Goal: Task Accomplishment & Management: Use online tool/utility

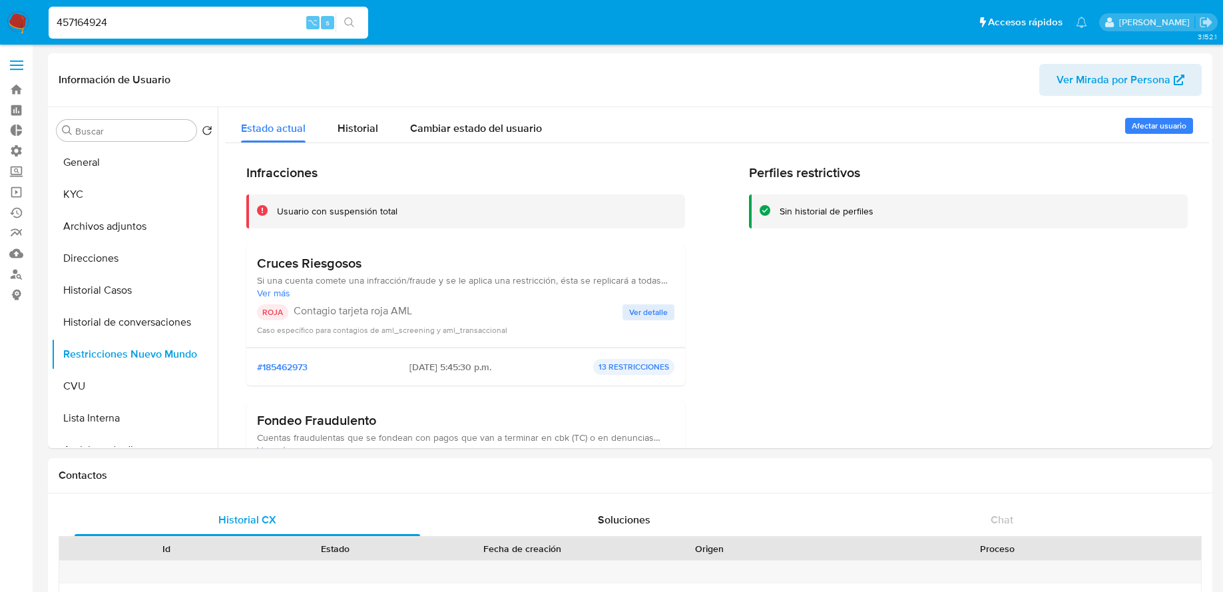
select select "10"
click at [20, 194] on link "Operaciones masivas" at bounding box center [79, 192] width 158 height 21
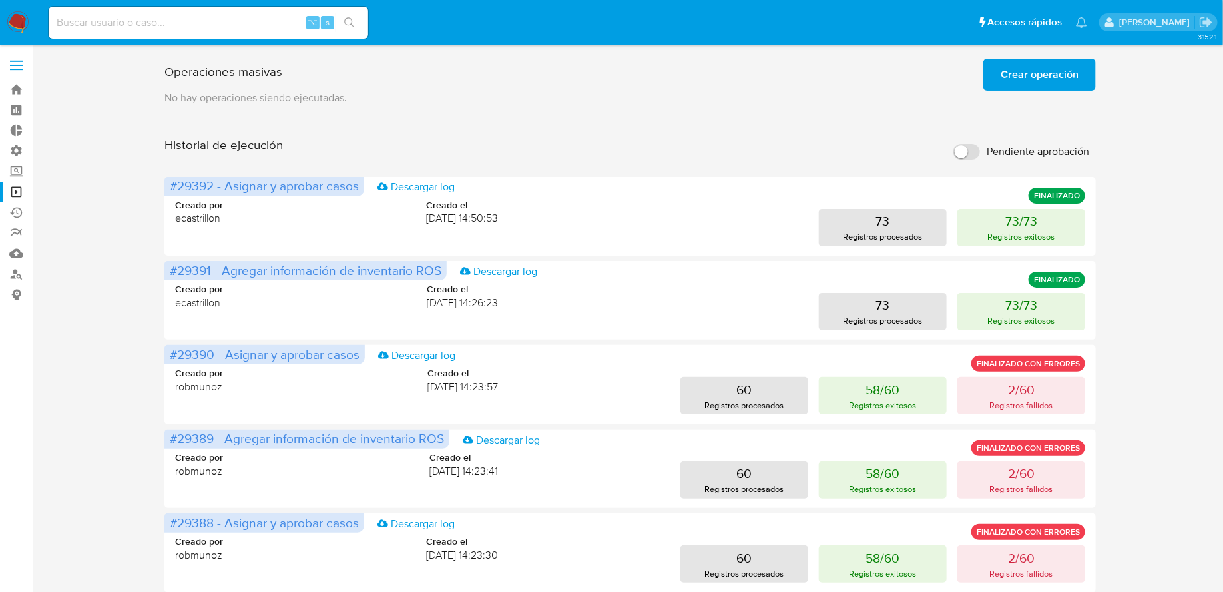
click at [1027, 84] on span "Crear operación" at bounding box center [1040, 74] width 78 height 29
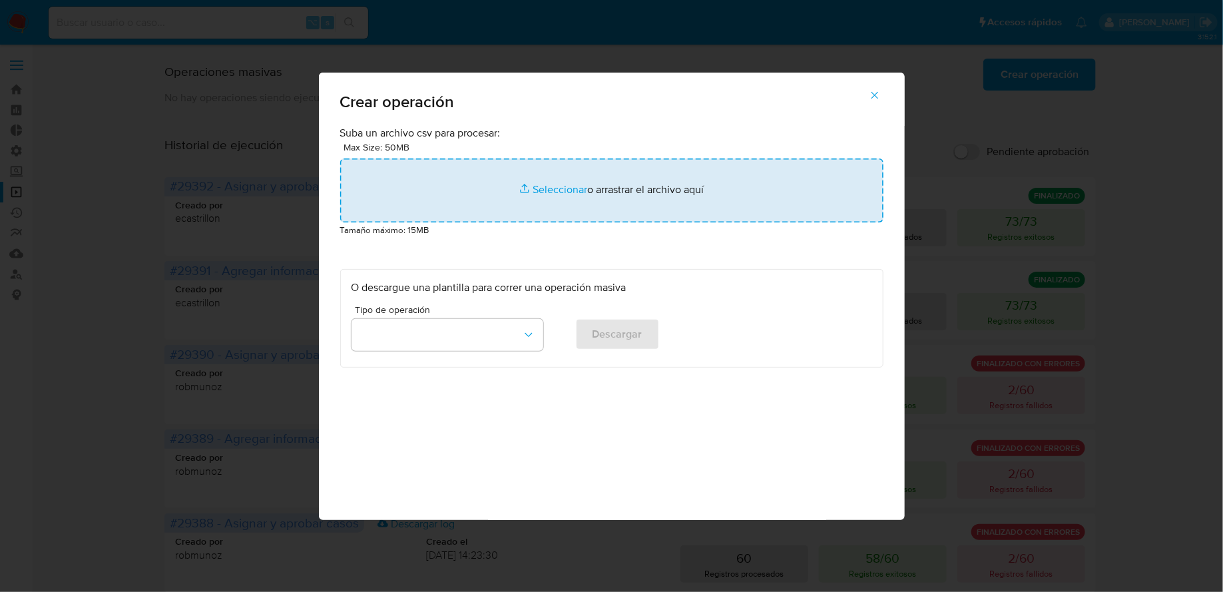
click at [529, 205] on input "file" at bounding box center [611, 190] width 543 height 64
type input "C:\fakepath\Copia de Fabri Macro - Cerrar ROS - Paso1 (3).csv"
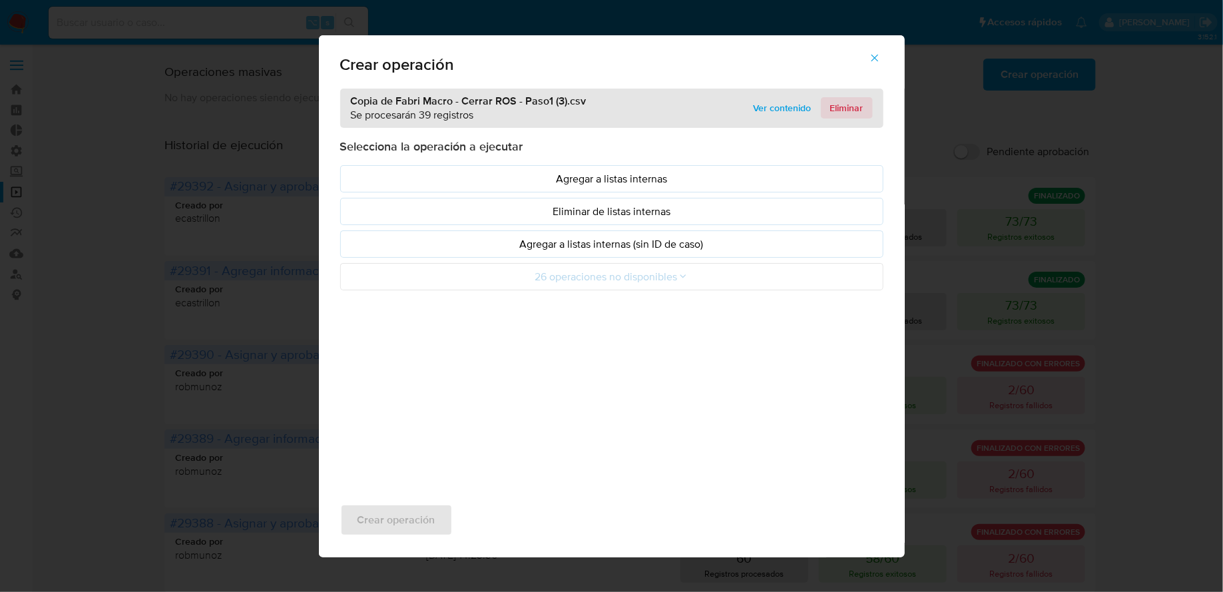
click at [845, 110] on span "Eliminar" at bounding box center [846, 108] width 33 height 19
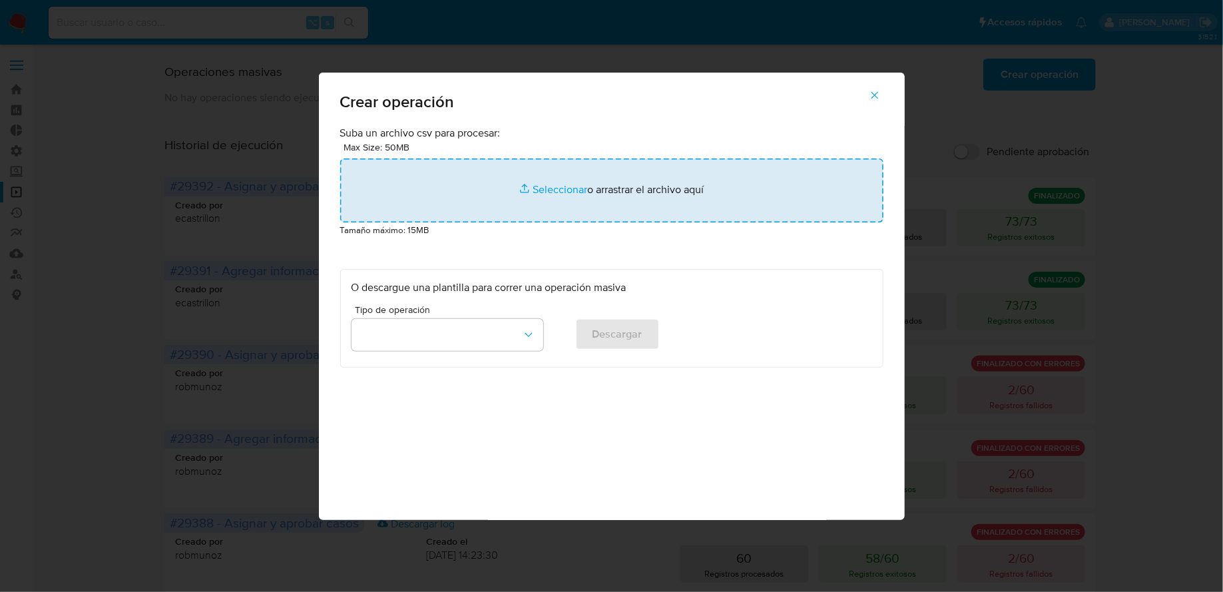
click at [519, 194] on input "file" at bounding box center [611, 190] width 543 height 64
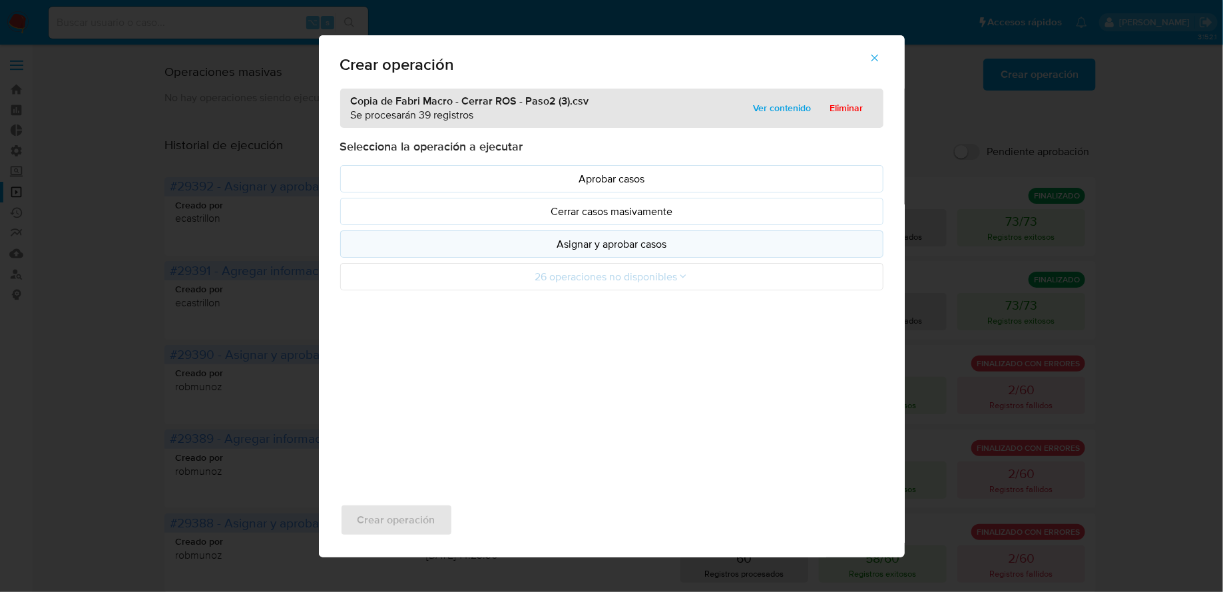
click at [542, 250] on p "Asignar y aprobar casos" at bounding box center [612, 243] width 521 height 15
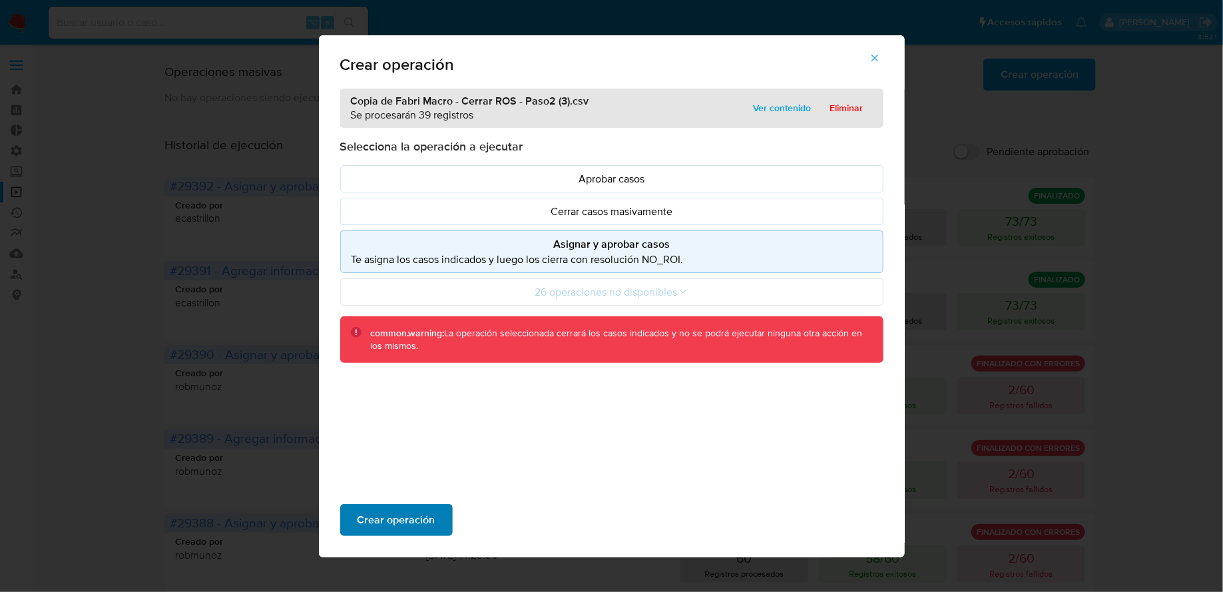
click at [399, 519] on span "Crear operación" at bounding box center [397, 519] width 78 height 29
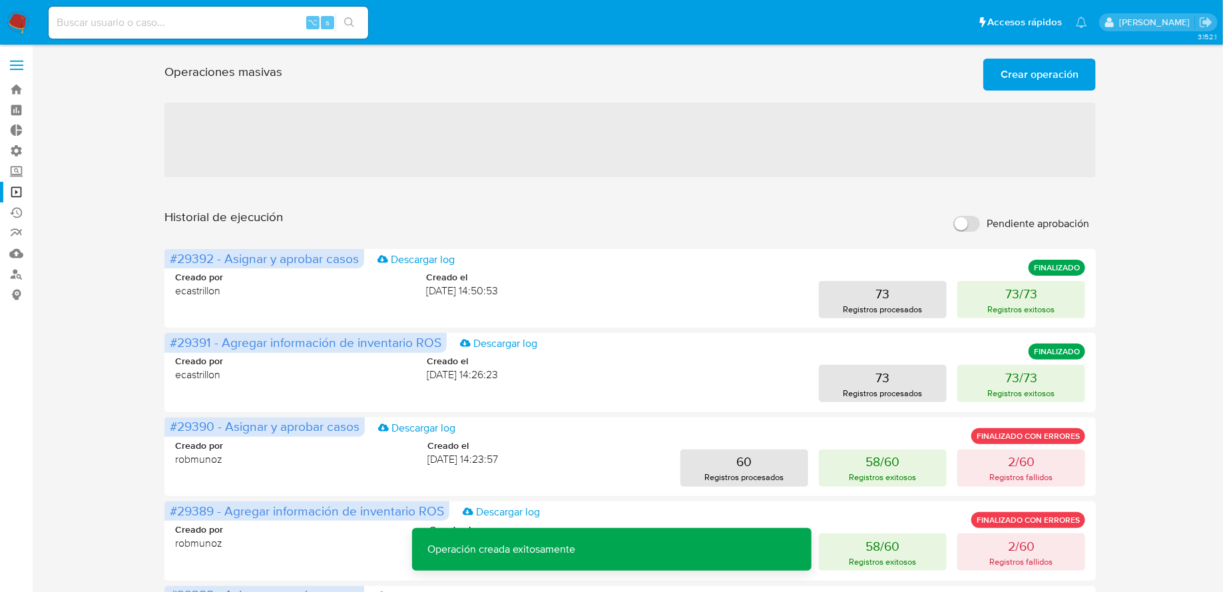
click at [1027, 77] on span "Crear operación" at bounding box center [1040, 74] width 78 height 29
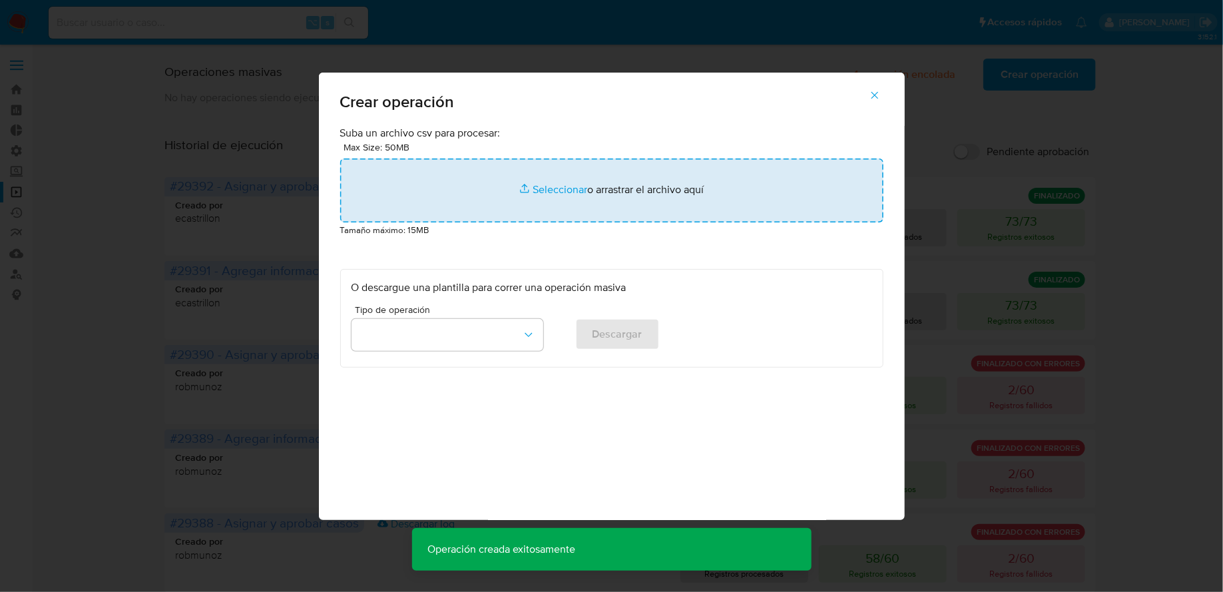
click at [559, 190] on input "file" at bounding box center [611, 190] width 543 height 64
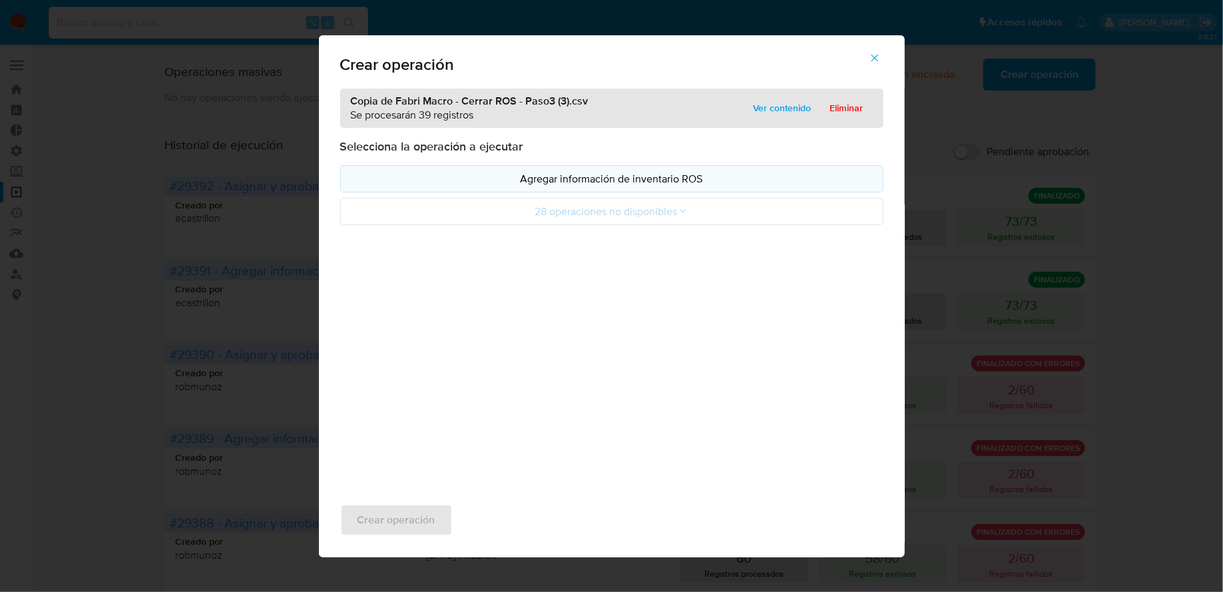
click at [537, 178] on p "Agregar información de inventario ROS" at bounding box center [612, 178] width 521 height 15
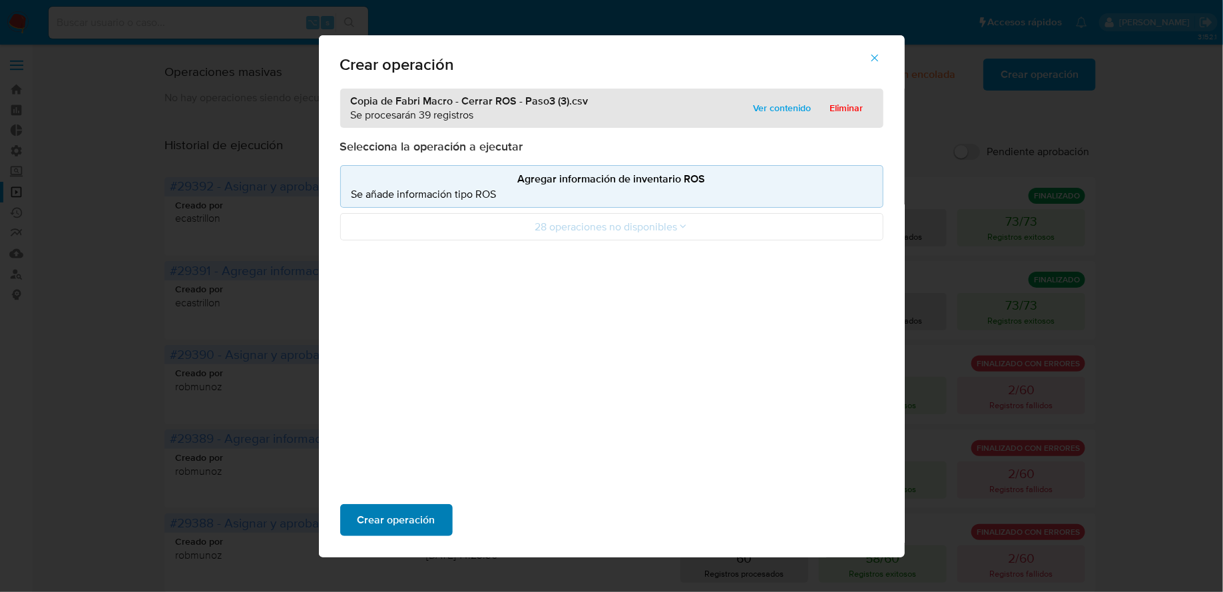
click at [395, 518] on span "Crear operación" at bounding box center [397, 519] width 78 height 29
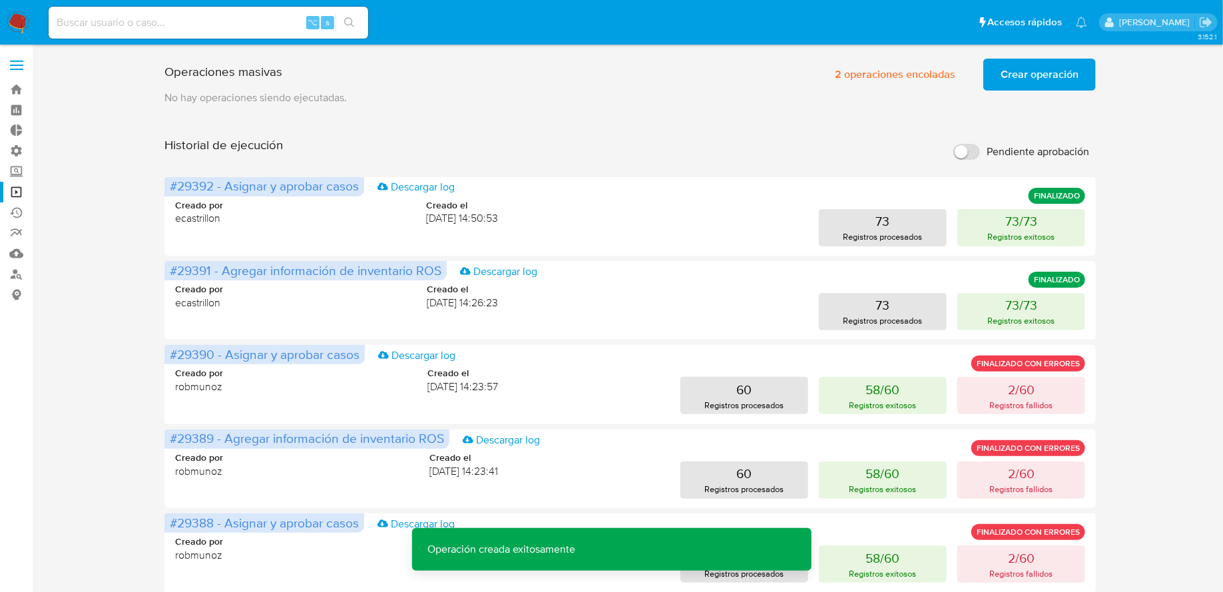
click at [1019, 81] on span "Crear operación" at bounding box center [1040, 74] width 78 height 29
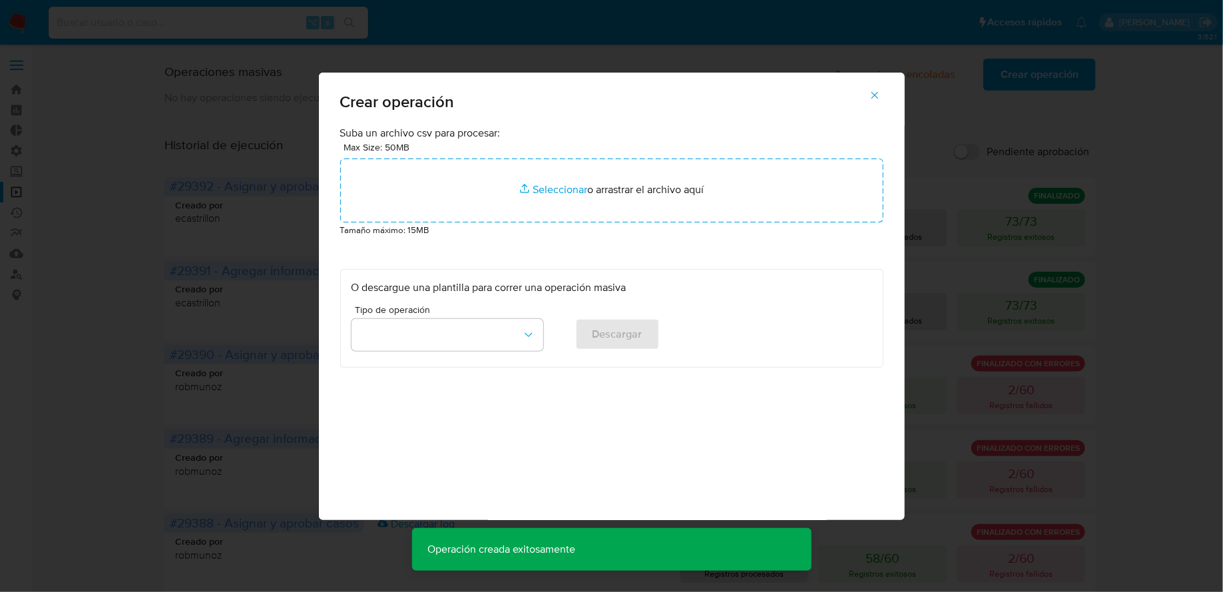
click at [601, 242] on div "Suba un archivo csv para procesar: Max Size: 50MB Seleccionar archivos Seleccio…" at bounding box center [611, 247] width 543 height 242
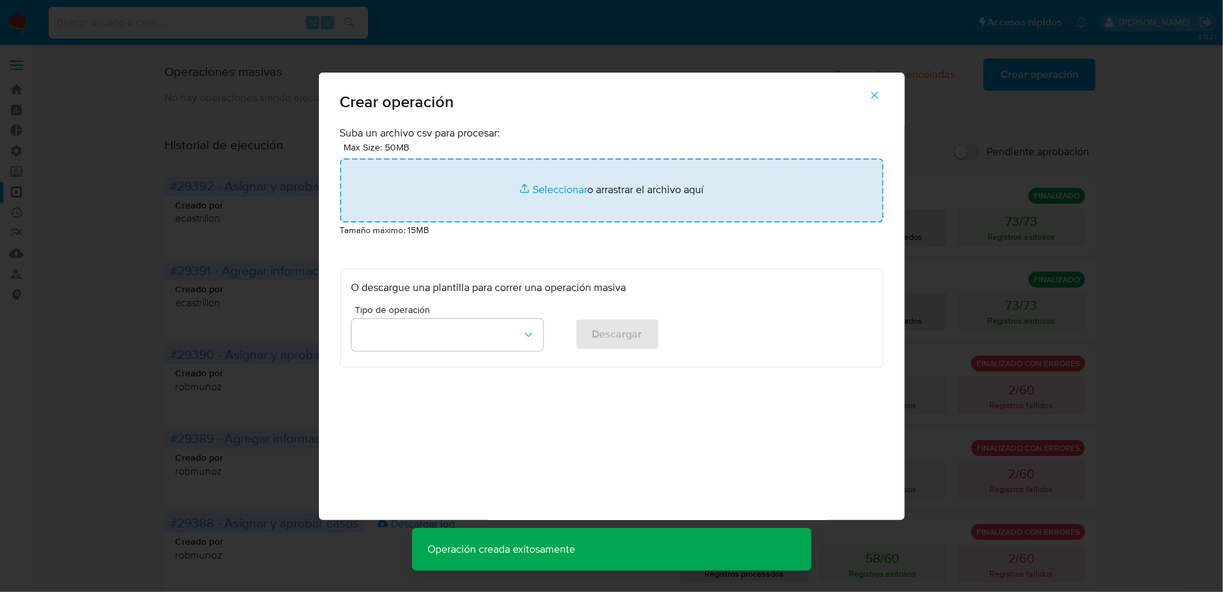
click at [583, 213] on input "file" at bounding box center [611, 190] width 543 height 64
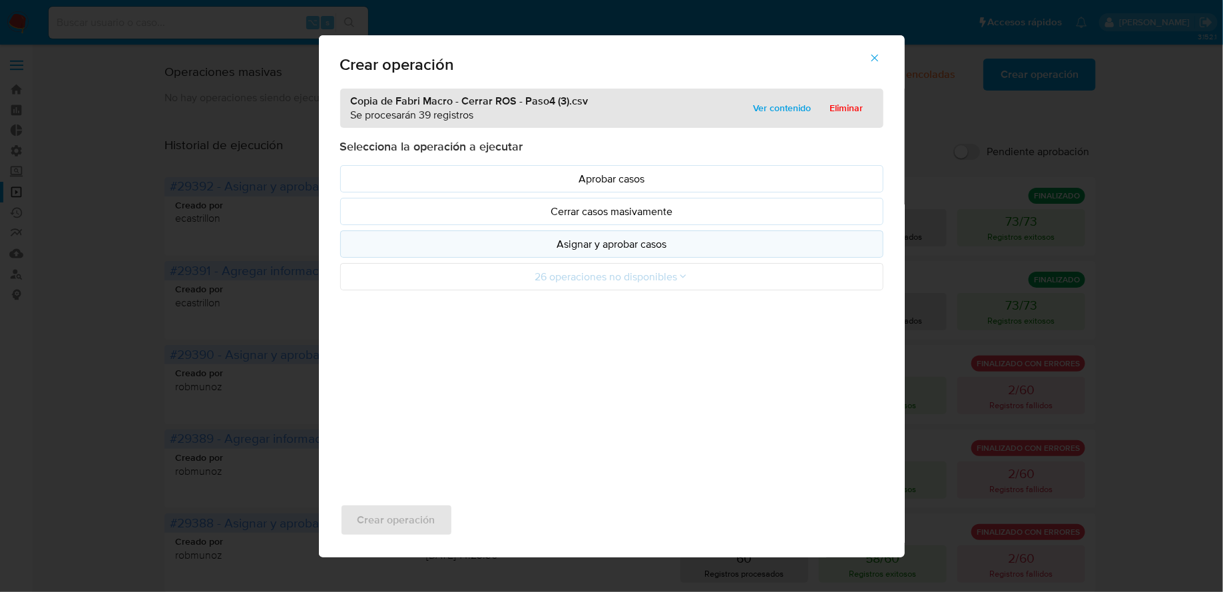
click at [545, 246] on p "Asignar y aprobar casos" at bounding box center [612, 243] width 521 height 15
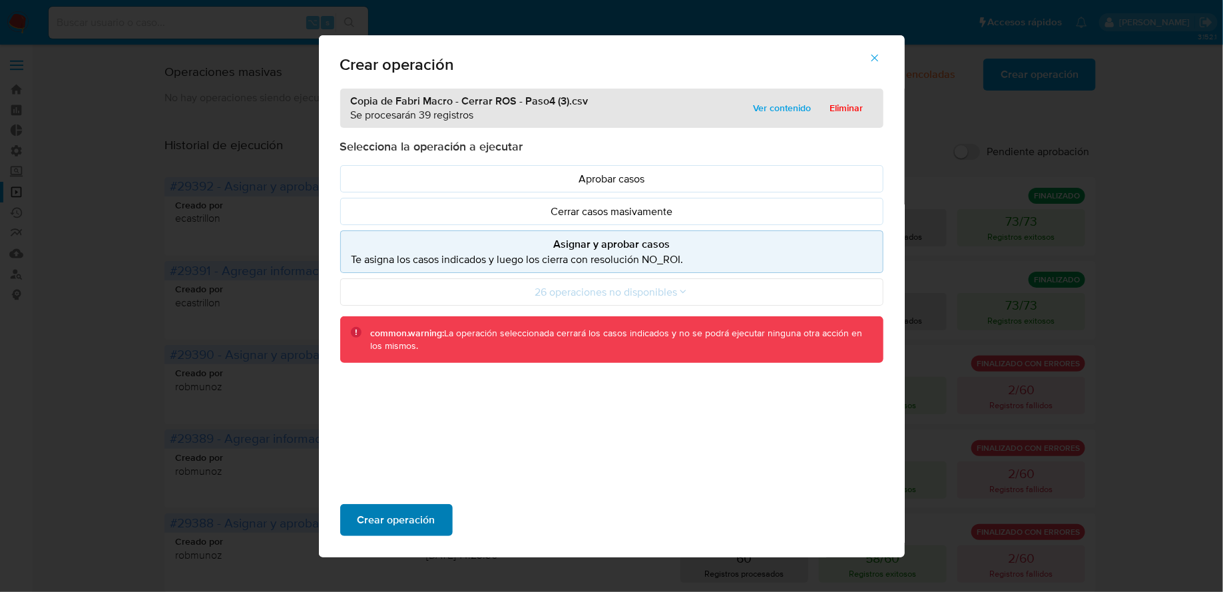
click at [411, 529] on span "Crear operación" at bounding box center [397, 519] width 78 height 29
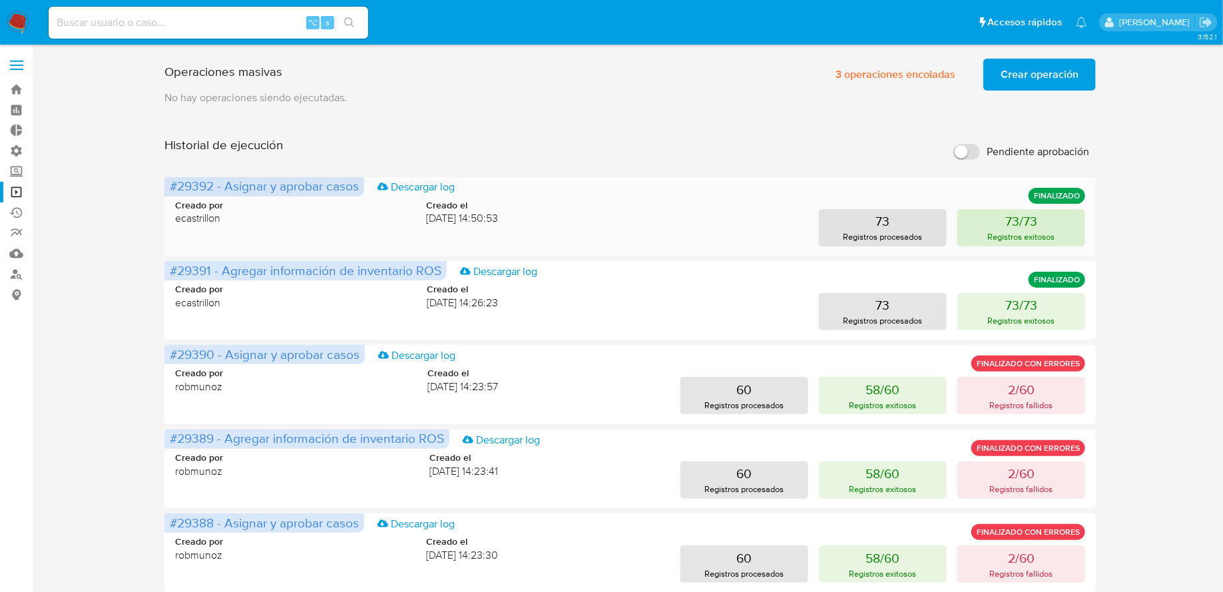
click at [1027, 212] on p "73/73" at bounding box center [1021, 221] width 32 height 19
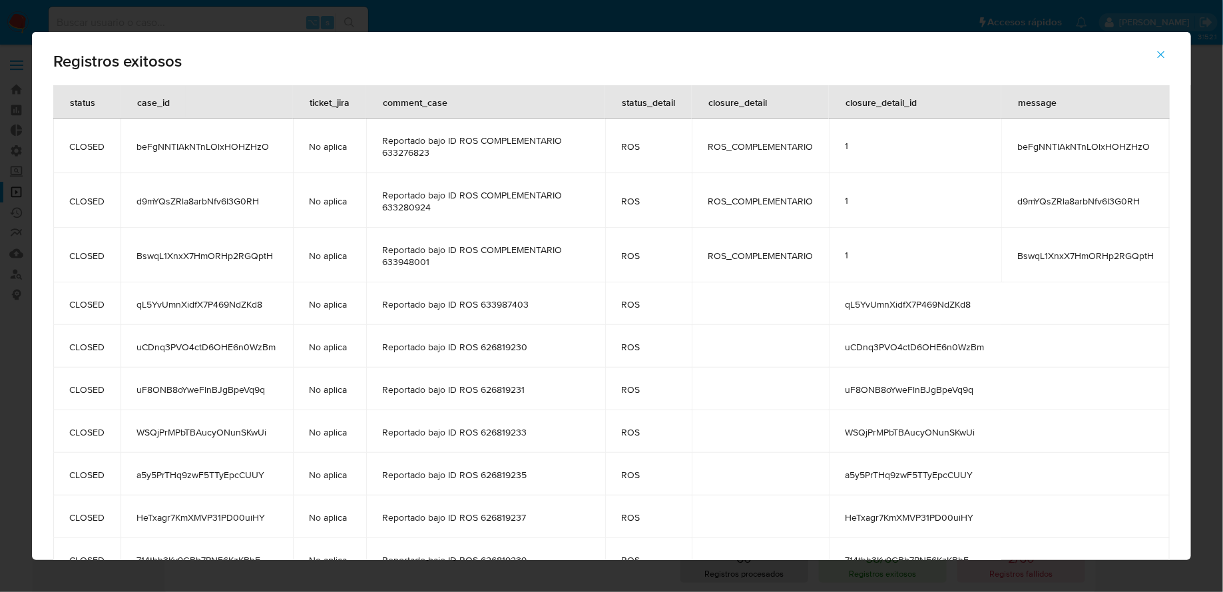
click at [1162, 51] on icon "button" at bounding box center [1161, 55] width 12 height 12
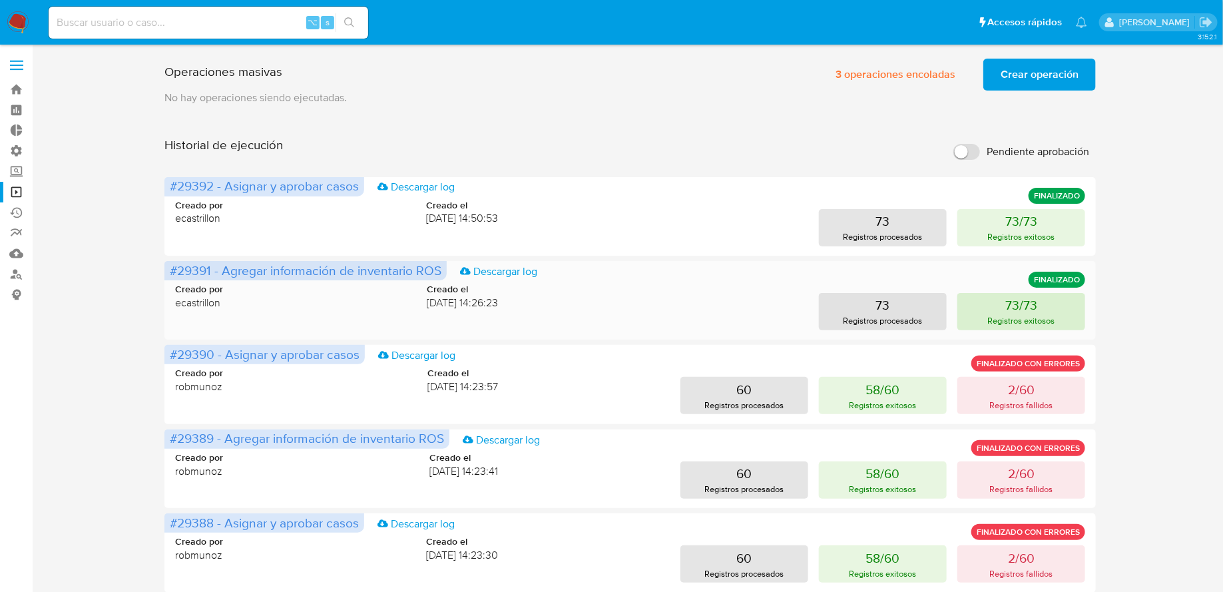
click at [998, 304] on button "73/73 Registros exitosos" at bounding box center [1021, 311] width 128 height 37
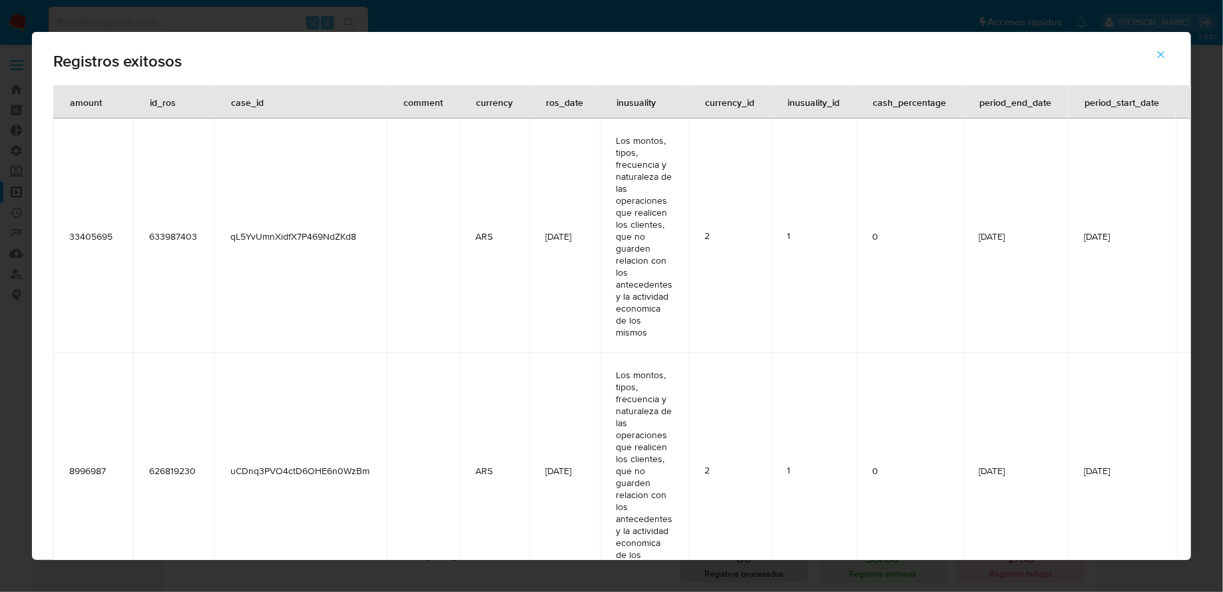
click at [1160, 61] on span "button" at bounding box center [1161, 54] width 12 height 29
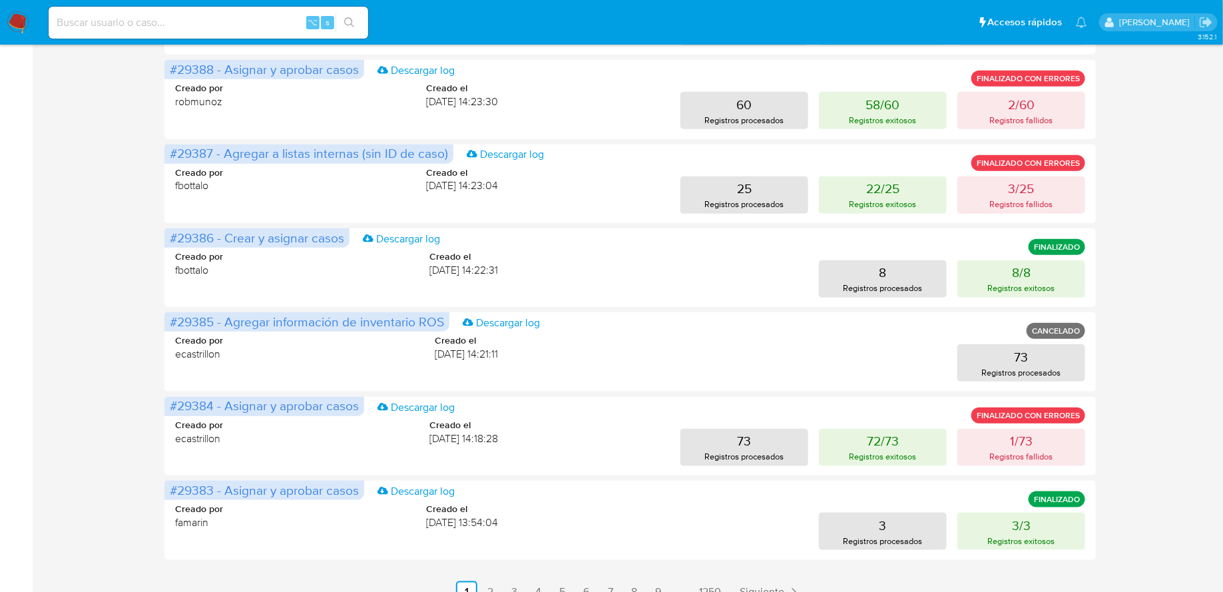
scroll to position [472, 0]
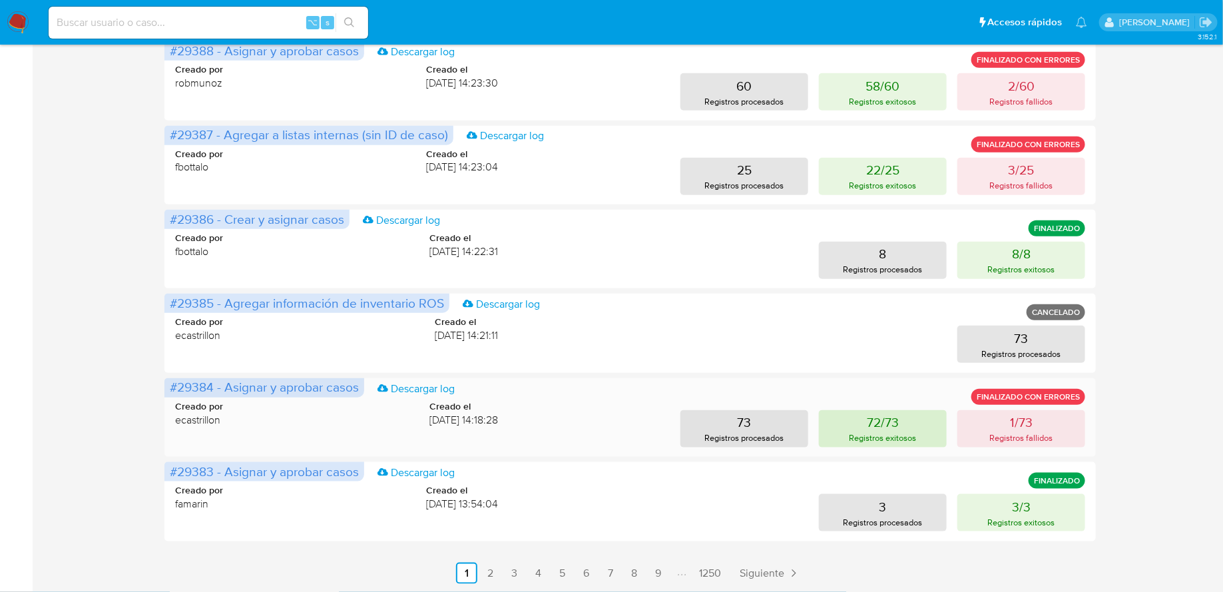
click at [917, 439] on button "72/73 Registros exitosos" at bounding box center [883, 428] width 128 height 37
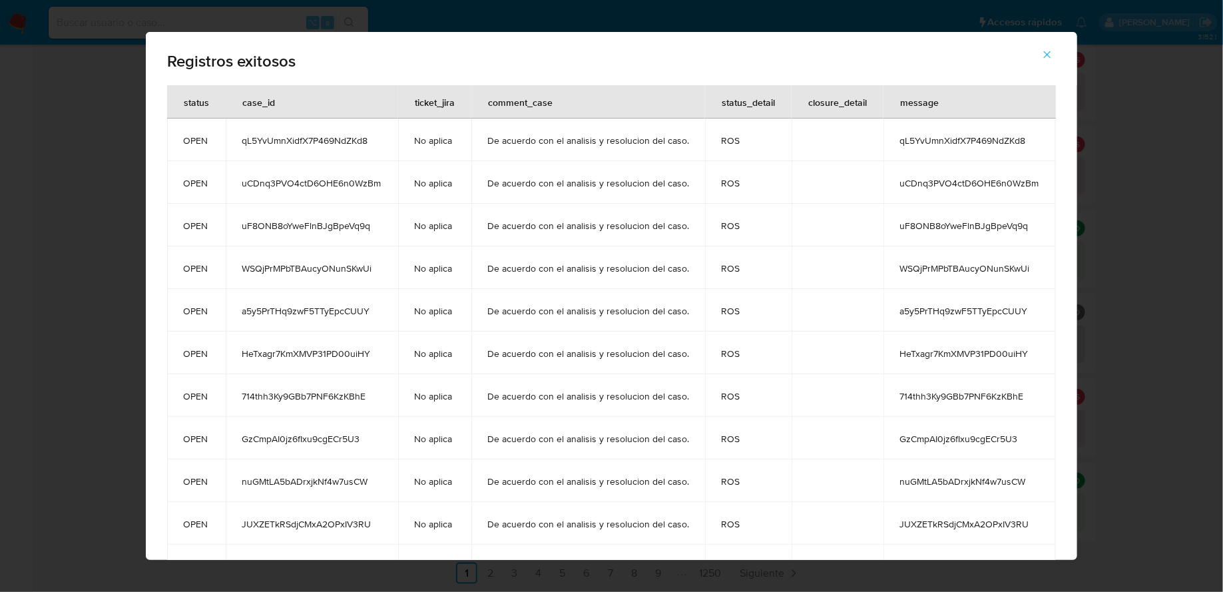
click at [1051, 63] on span "button" at bounding box center [1047, 54] width 12 height 29
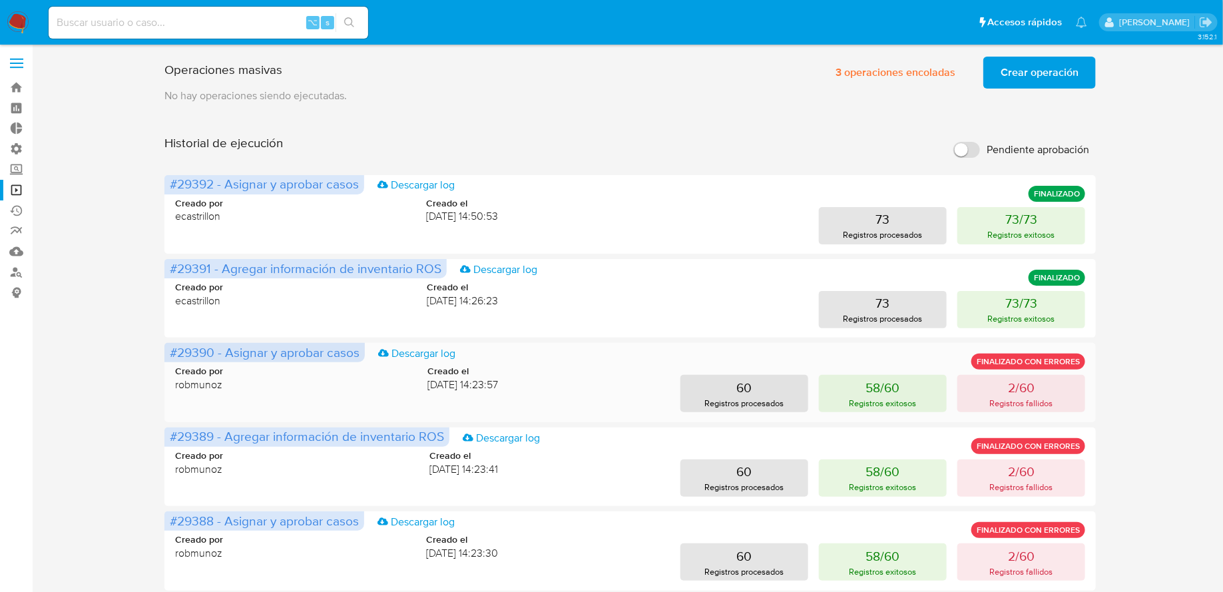
scroll to position [0, 0]
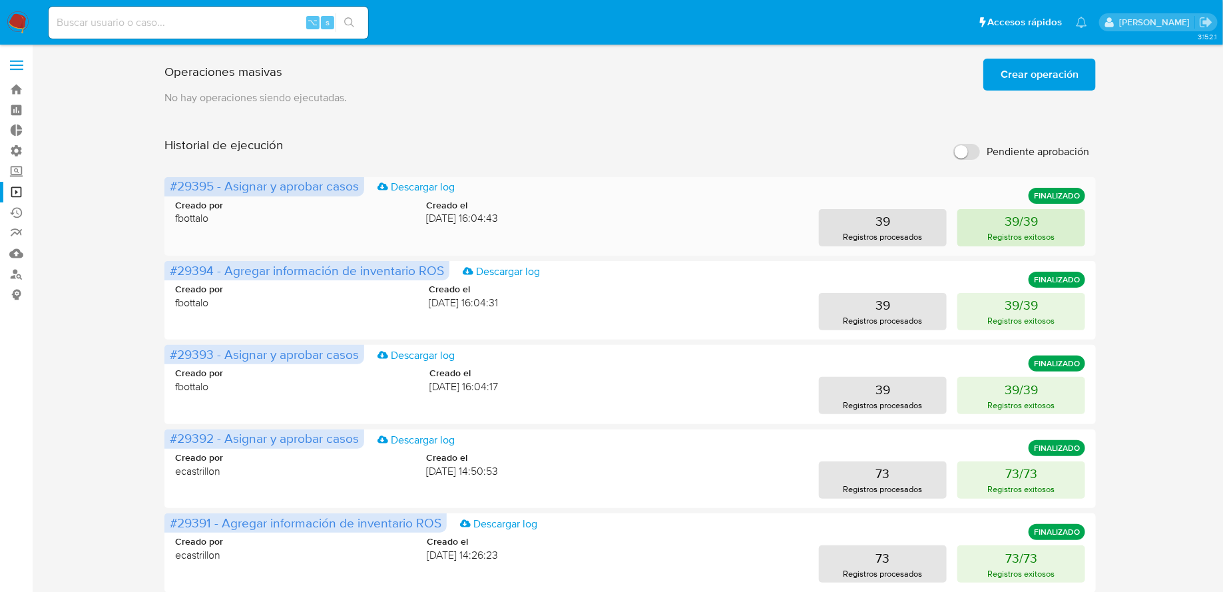
click at [1009, 220] on p "39/39" at bounding box center [1021, 221] width 33 height 19
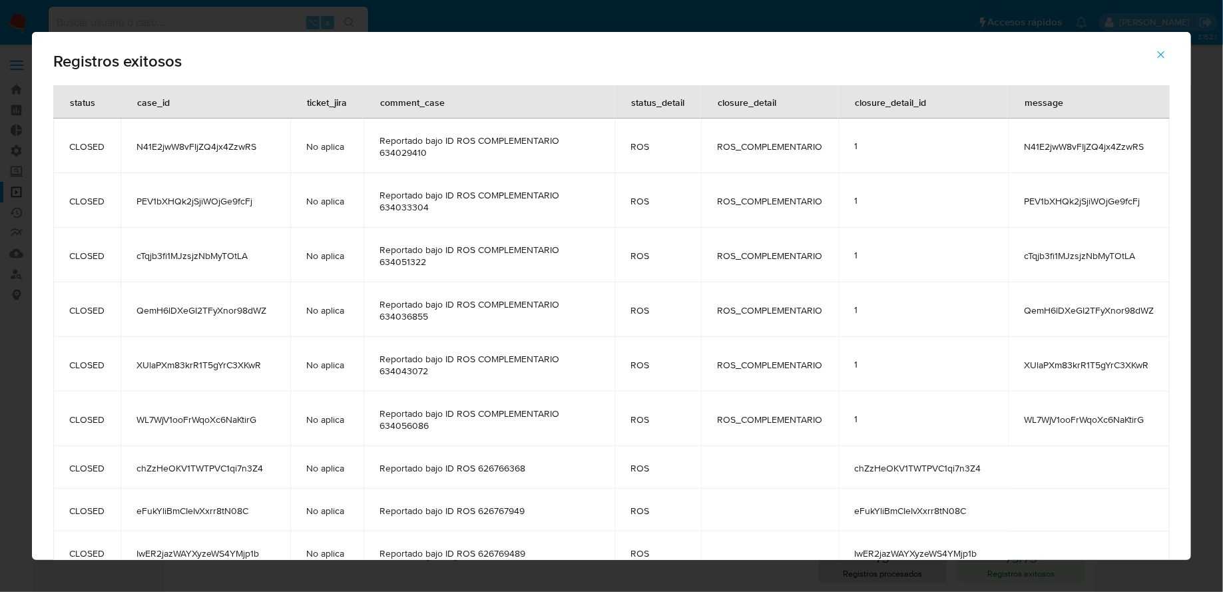
click at [1158, 57] on icon "button" at bounding box center [1161, 54] width 7 height 7
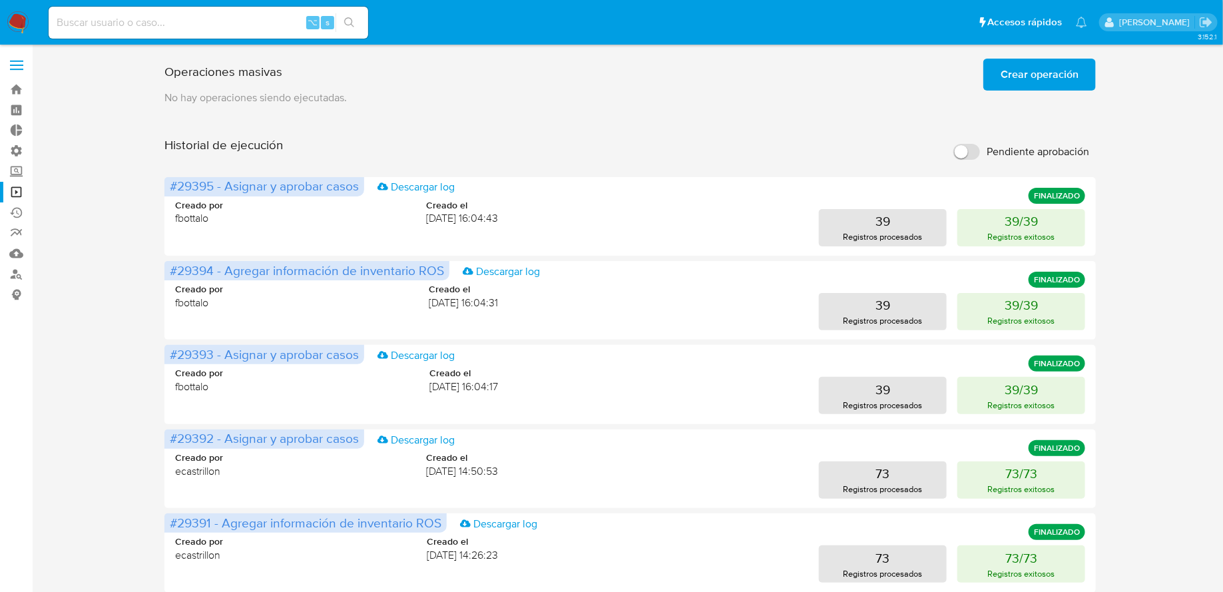
click at [19, 17] on img at bounding box center [18, 22] width 23 height 23
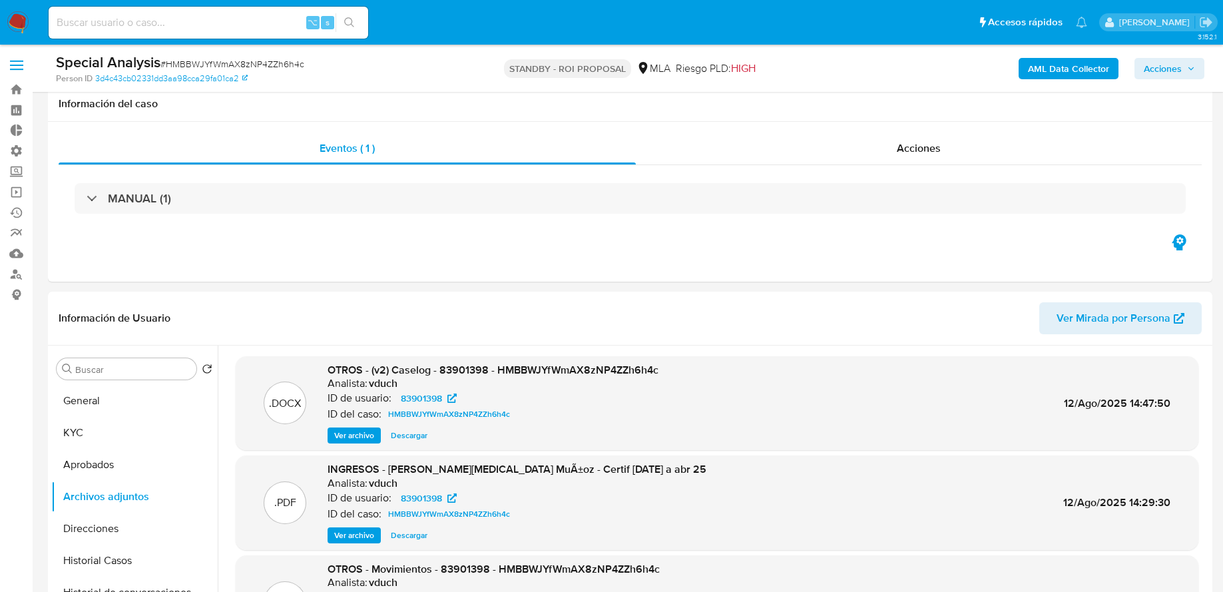
select select "10"
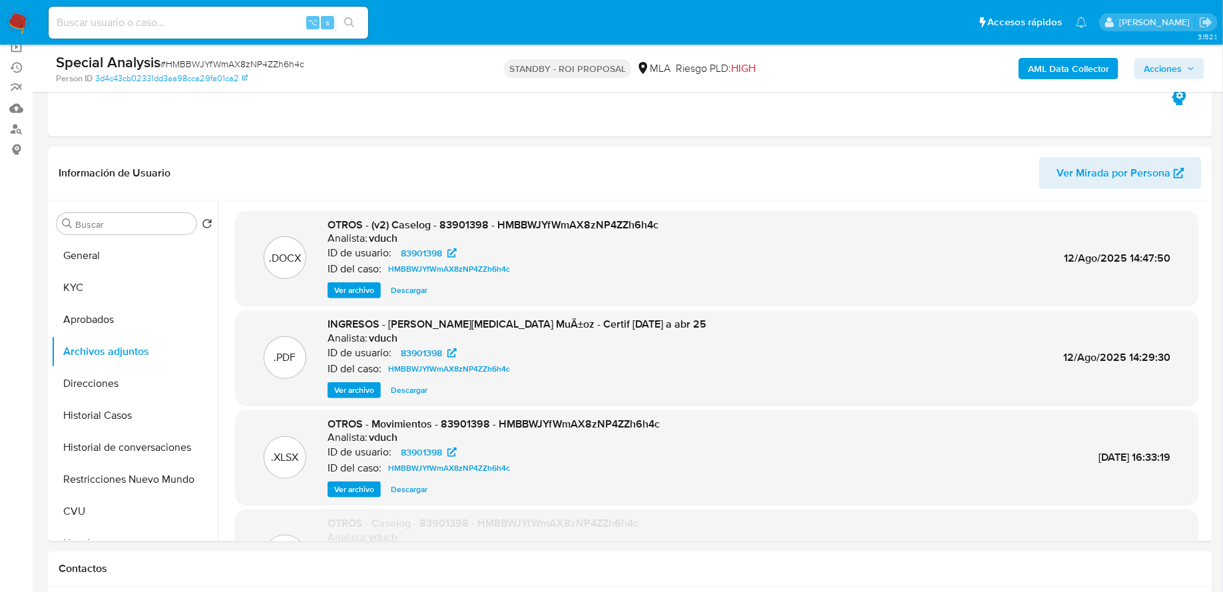
drag, startPoint x: 0, startPoint y: 0, endPoint x: 246, endPoint y: 29, distance: 248.0
click at [246, 29] on input at bounding box center [209, 22] width 320 height 17
paste input "LA8y5Qvk0YJg8WFCjBIM00tT"
type input "LA8y5Qvk0YJg8WFCjBIM00tT"
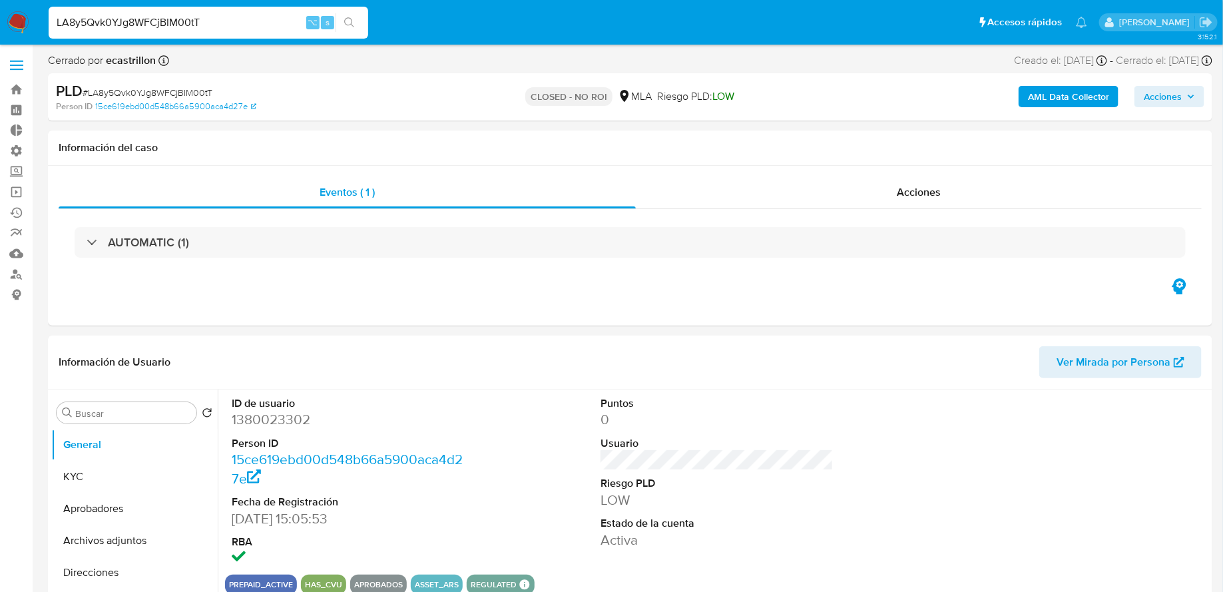
select select "10"
click at [183, 31] on div "LA8y5Qvk0YJg8WFCjBIM00tT ⌥ s" at bounding box center [209, 23] width 320 height 32
click at [183, 27] on input "LA8y5Qvk0YJg8WFCjBIM00tT" at bounding box center [209, 22] width 320 height 17
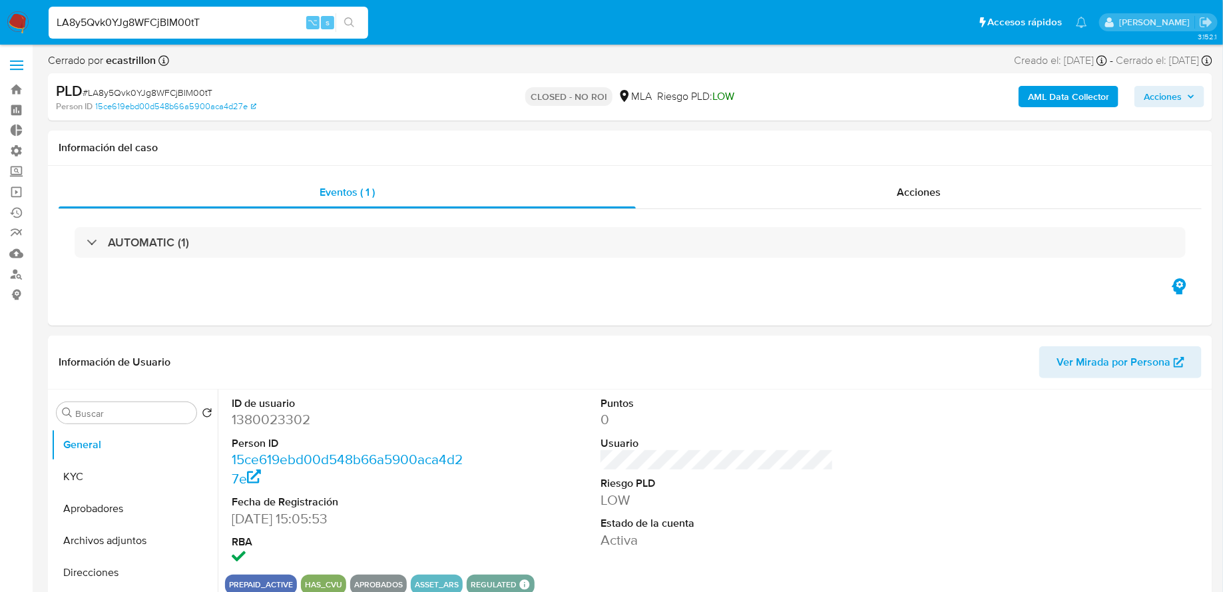
paste input "PEV1bXHQk2jSjiWOjGe9fcFj"
type input "PEV1bXHQk2jSjiWOjGe9fcFj"
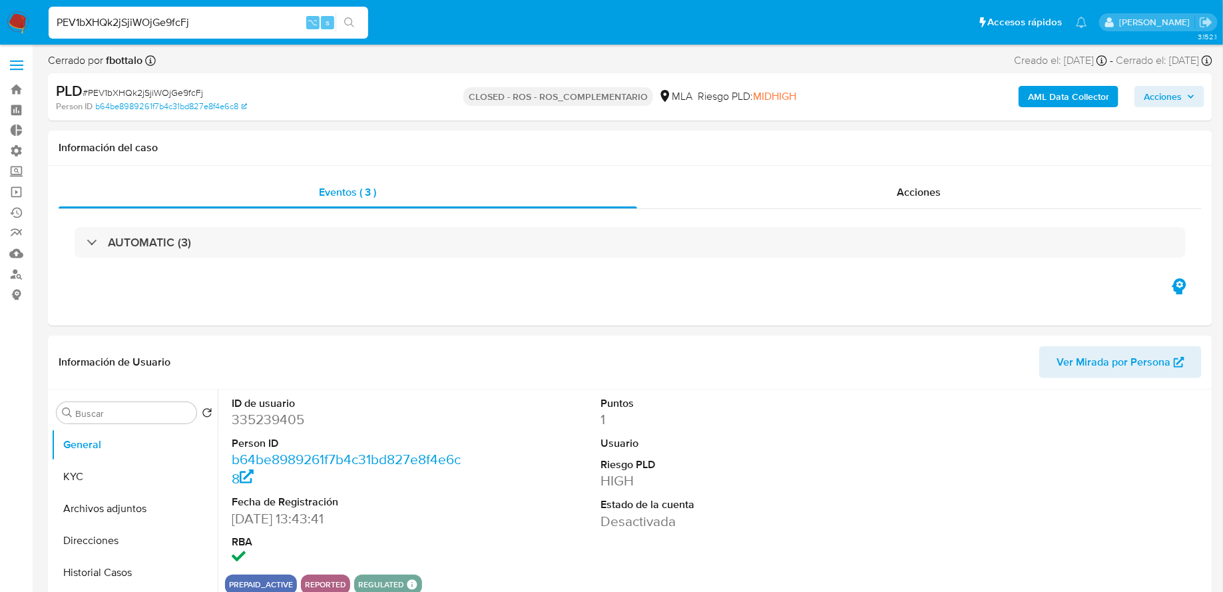
select select "10"
click at [275, 20] on input "PEV1bXHQk2jSjiWOjGe9fcFj" at bounding box center [209, 22] width 320 height 17
paste input "N41E2jwW8vFIjZQ4jx4ZzwRS"
type input "N41E2jwW8vFIjZQ4jx4ZzwRS"
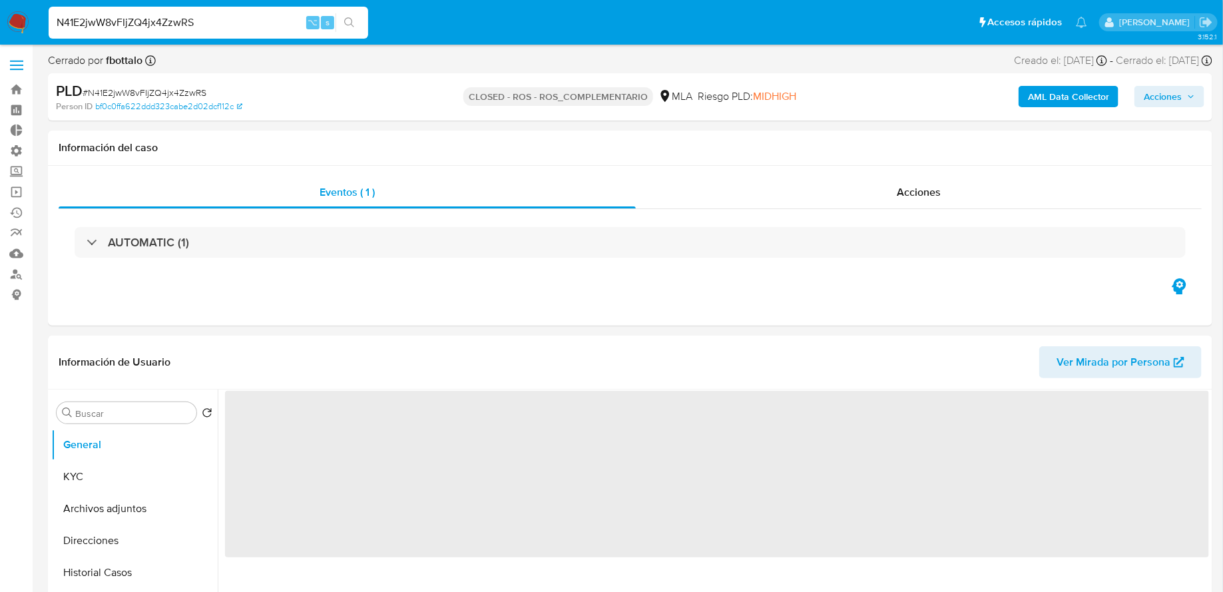
select select "10"
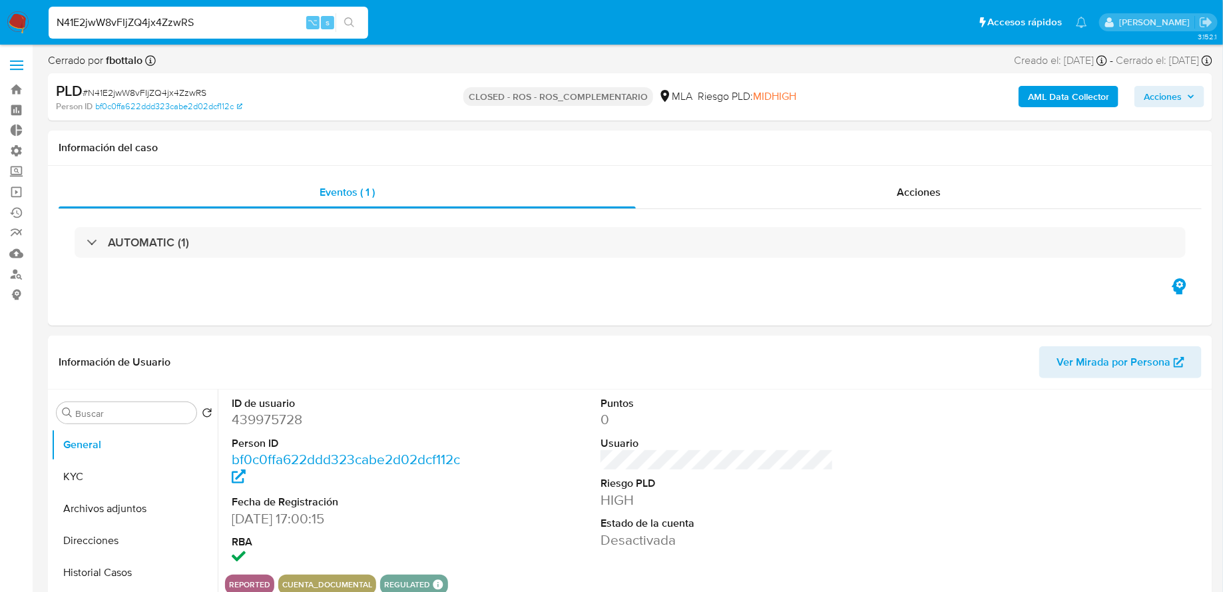
click at [204, 19] on input "N41E2jwW8vFIjZQ4jx4ZzwRS" at bounding box center [209, 22] width 320 height 17
paste input "cTqjb3fi1MJzsjzNbMyTOtLA"
type input "cTqjb3fi1MJzsjzNbMyTOtLA"
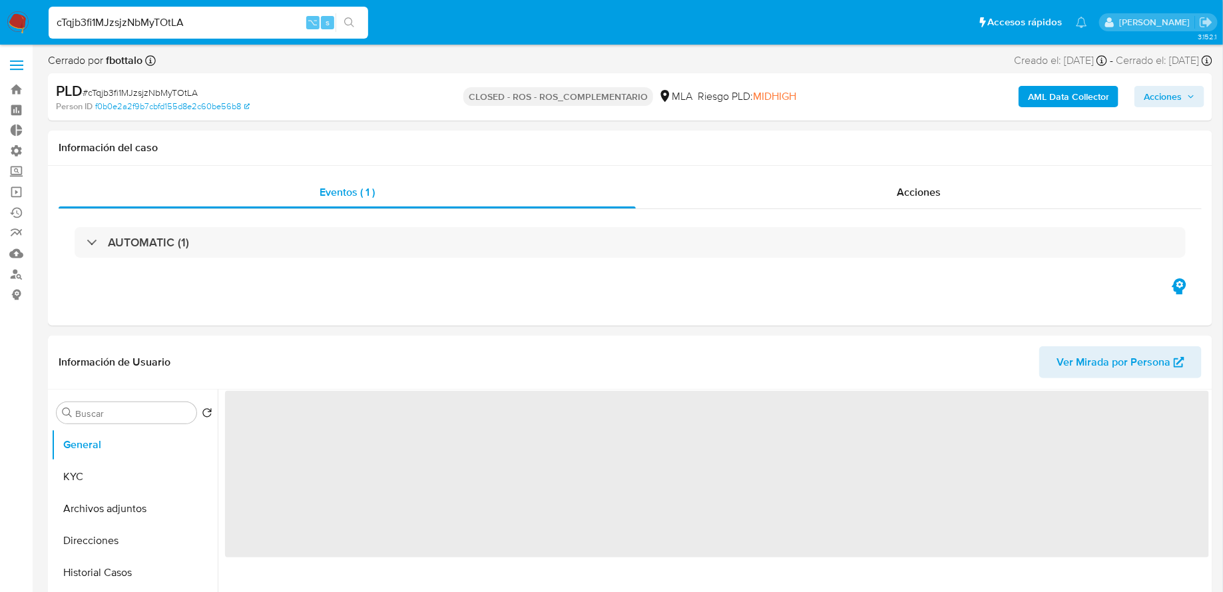
select select "10"
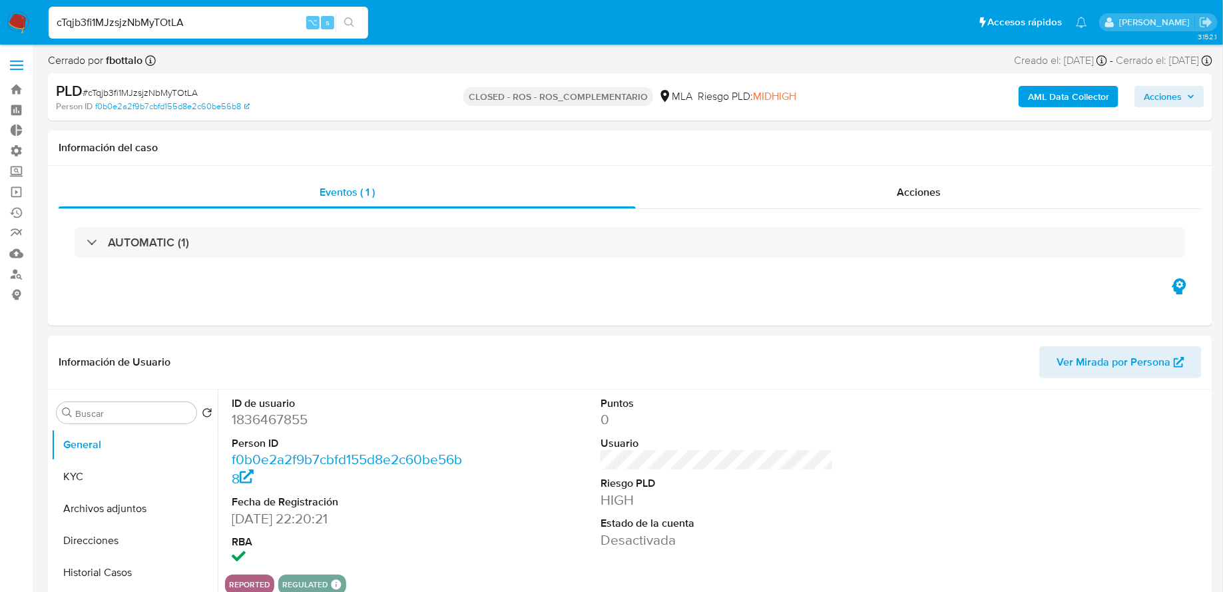
click at [190, 23] on input "cTqjb3fi1MJzsjzNbMyTOtLA" at bounding box center [209, 22] width 320 height 17
paste input "hZzHeOKV1TWTPVC1qi7n3Z4"
type input "chZzHeOKV1TWTPVC1qi7n3Z4"
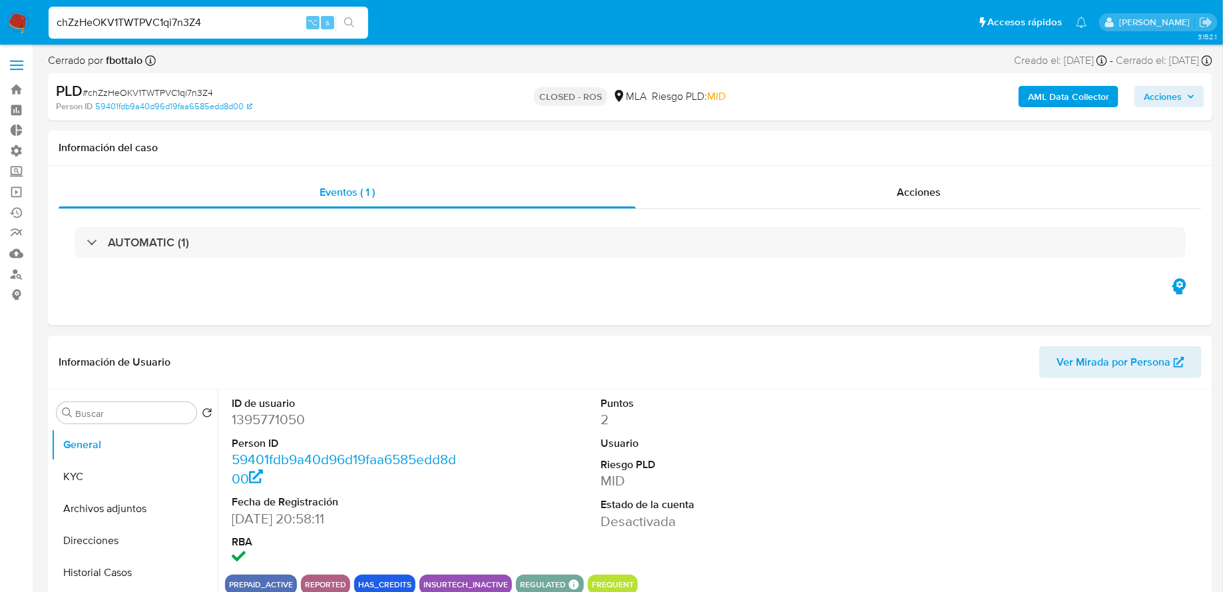
select select "10"
click at [141, 30] on input "chZzHeOKV1TWTPVC1qi7n3Z4" at bounding box center [209, 22] width 320 height 17
paste input "Dj4u2YEbCF2GKQAKiGRTEYY2"
type input "Dj4u2YEbCF2GKQAKiGRTEYY2"
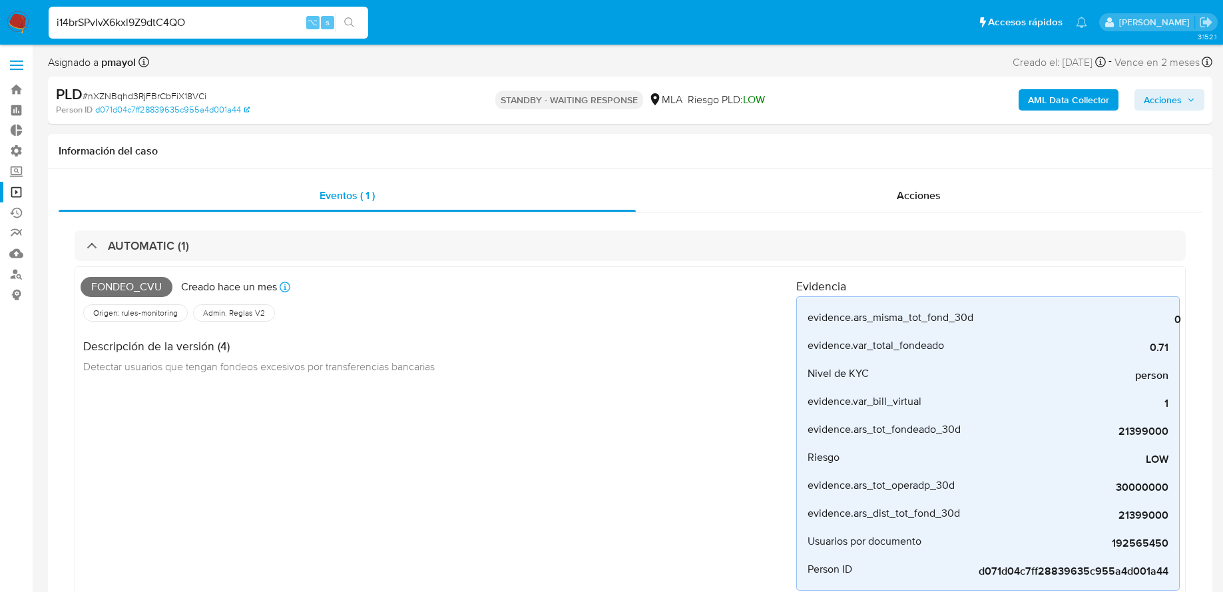
select select "10"
type input "i14brSPvIvX6kxl9Z9dtC4QO"
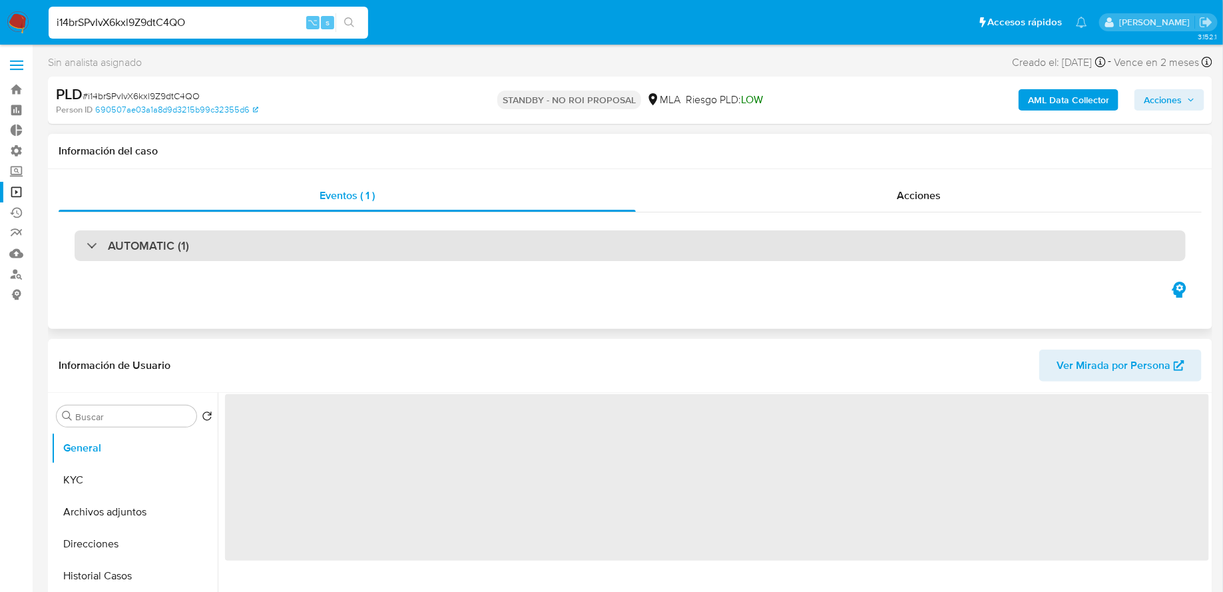
click at [443, 252] on div "AUTOMATIC (1)" at bounding box center [630, 245] width 1111 height 31
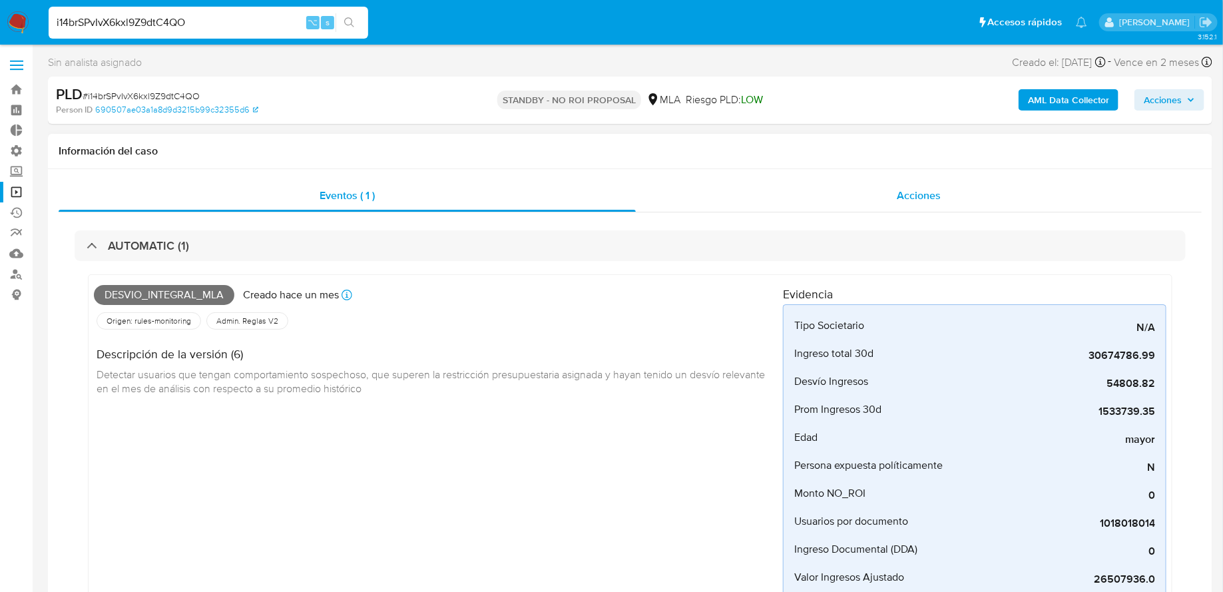
click at [724, 193] on div "Acciones" at bounding box center [919, 196] width 566 height 32
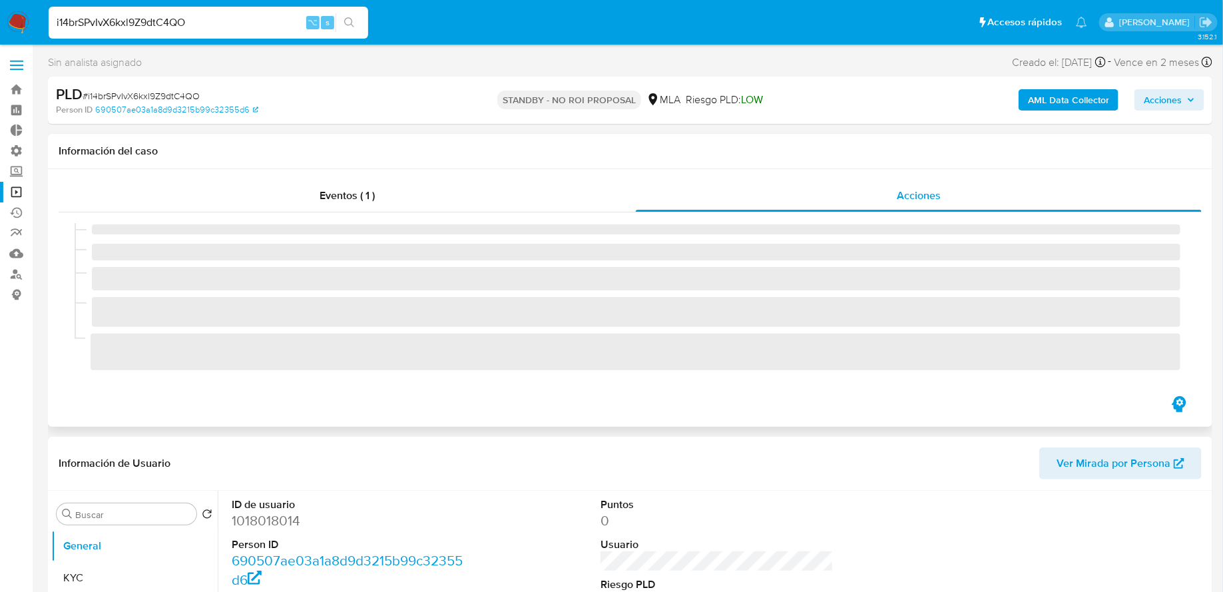
select select "10"
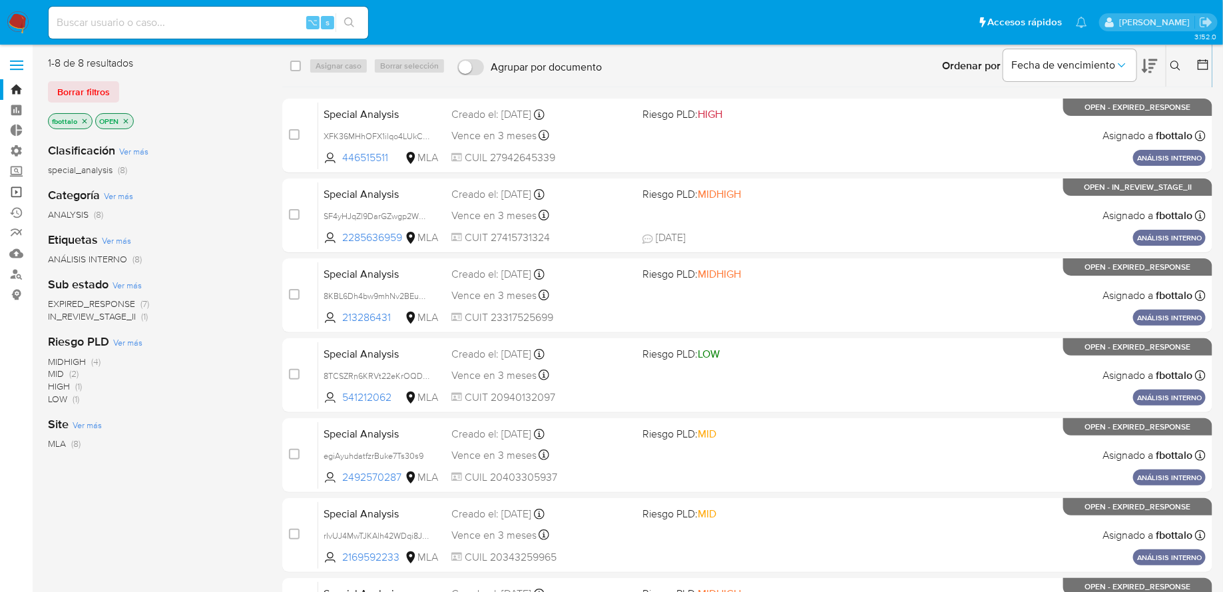
click at [17, 193] on link "Operaciones masivas" at bounding box center [79, 192] width 158 height 21
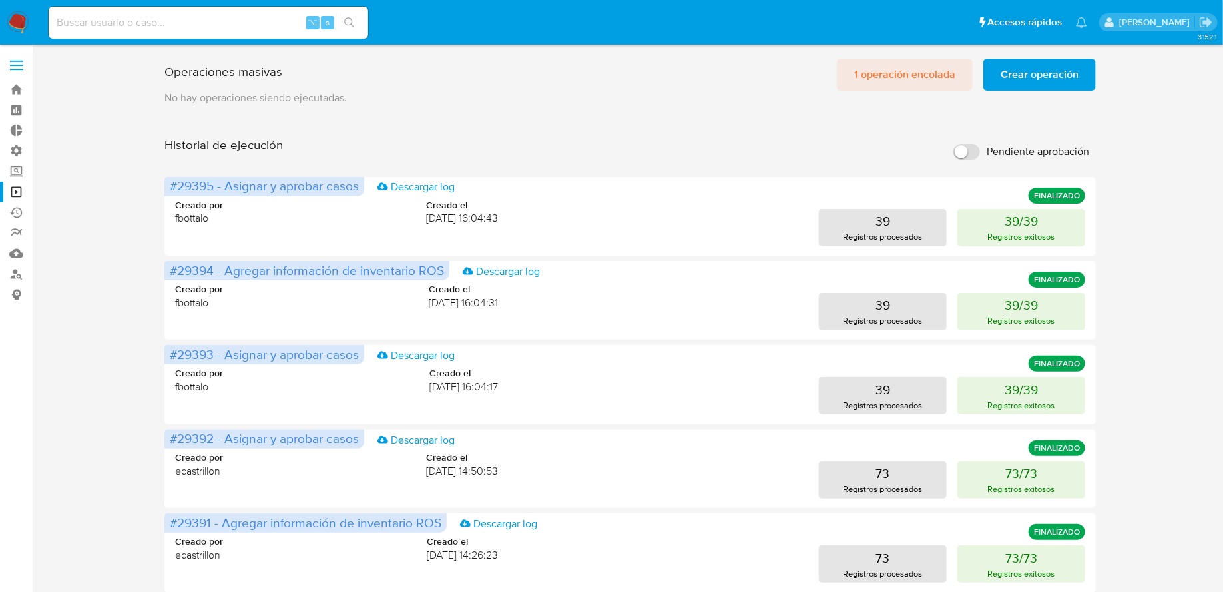
click at [911, 84] on span "1 operación encolada" at bounding box center [904, 74] width 101 height 29
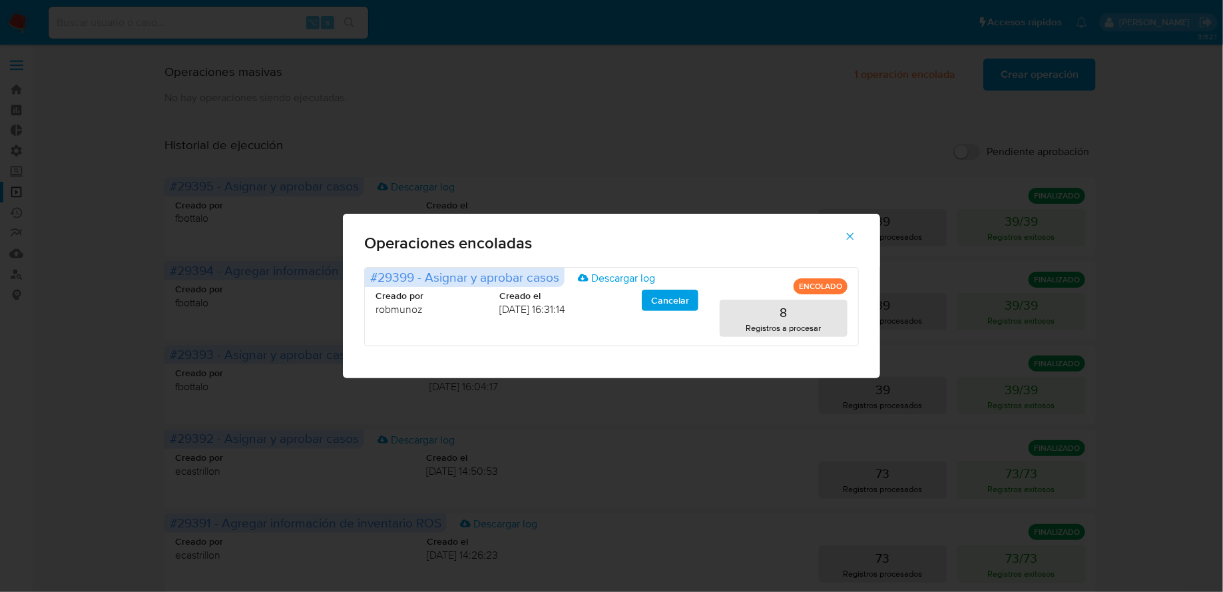
click at [854, 225] on span "button" at bounding box center [850, 236] width 12 height 29
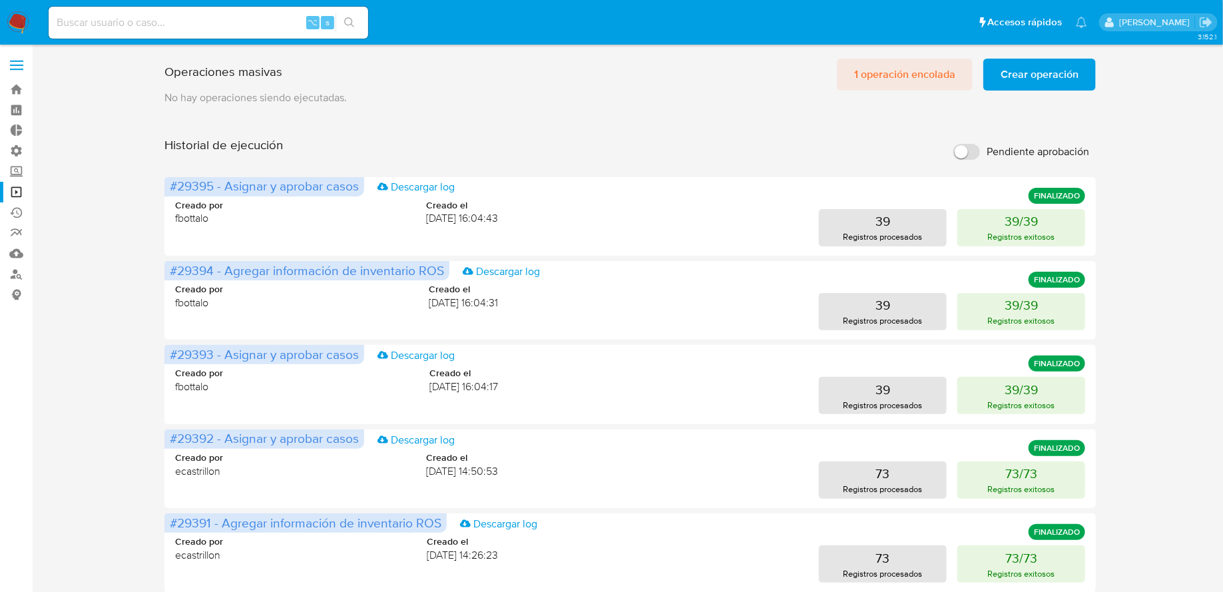
click at [915, 74] on span "1 operación encolada" at bounding box center [904, 74] width 101 height 29
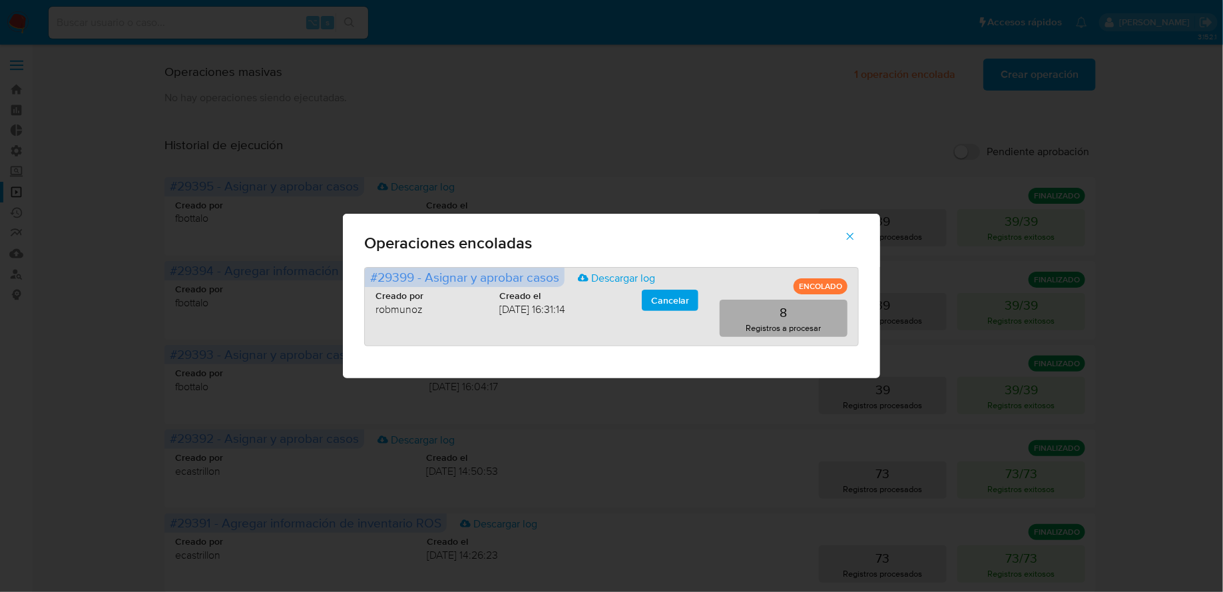
click at [820, 317] on button "8 Registros a procesar" at bounding box center [784, 318] width 128 height 37
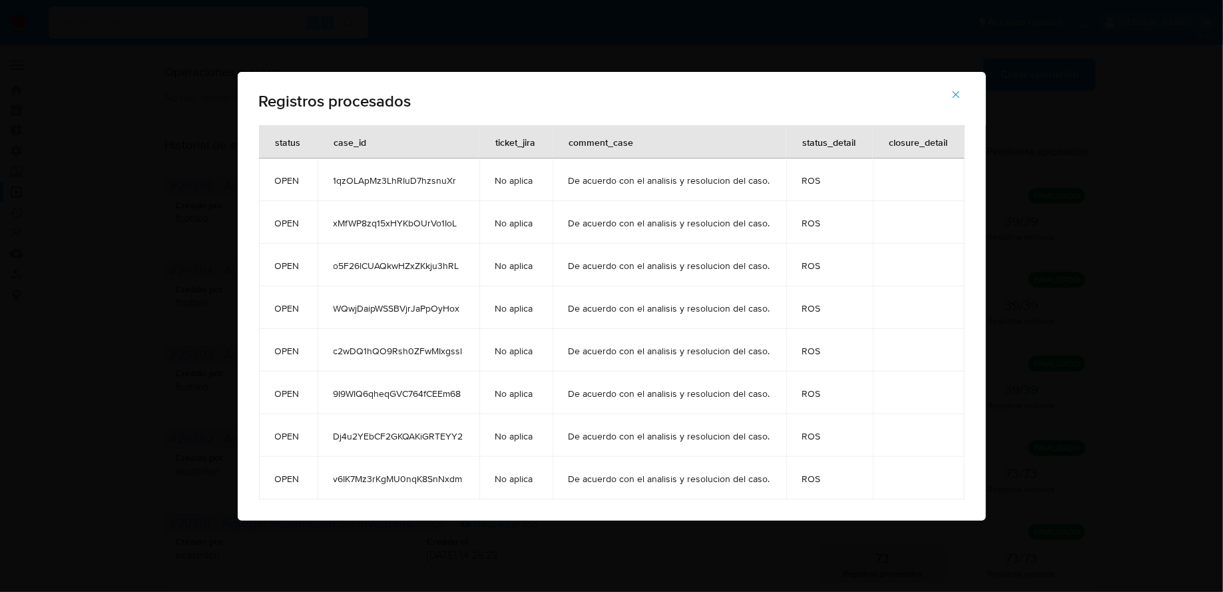
click at [916, 92] on div "Registros procesados" at bounding box center [612, 98] width 748 height 53
click at [950, 97] on icon "button" at bounding box center [956, 95] width 12 height 12
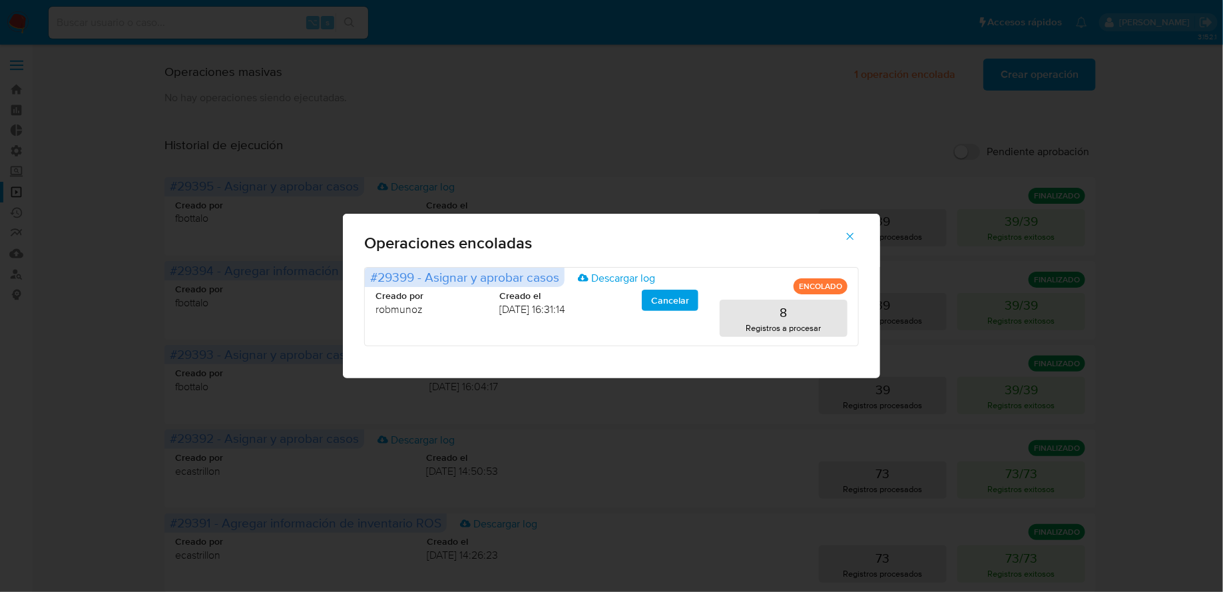
click at [858, 233] on button "button" at bounding box center [850, 236] width 47 height 32
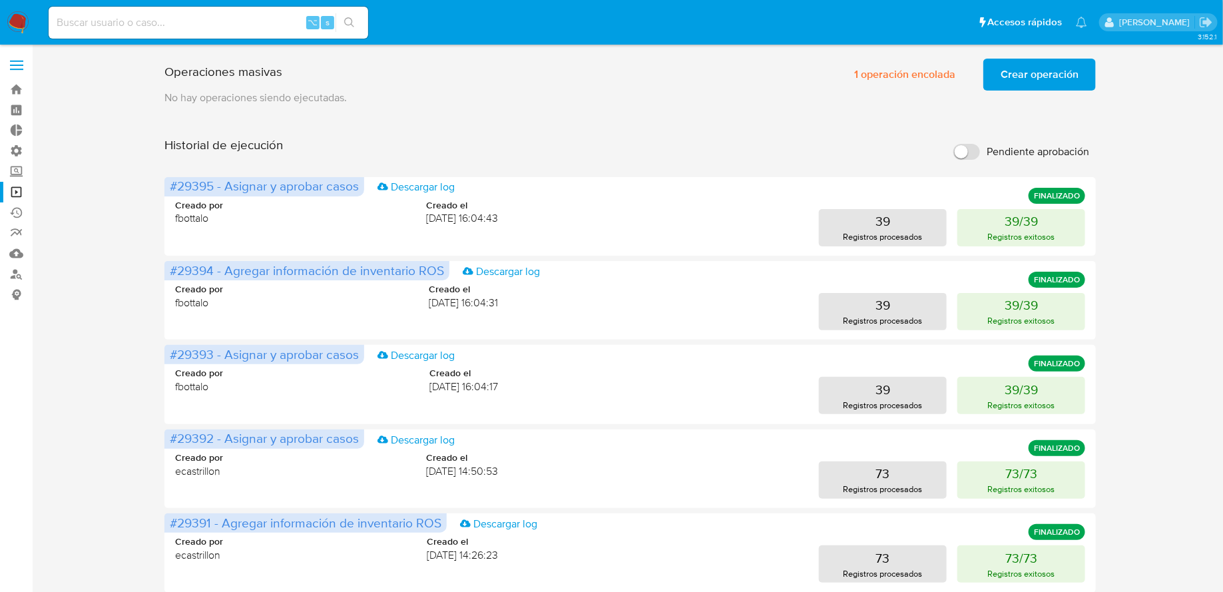
click at [1003, 73] on span "Crear operación" at bounding box center [1040, 74] width 78 height 29
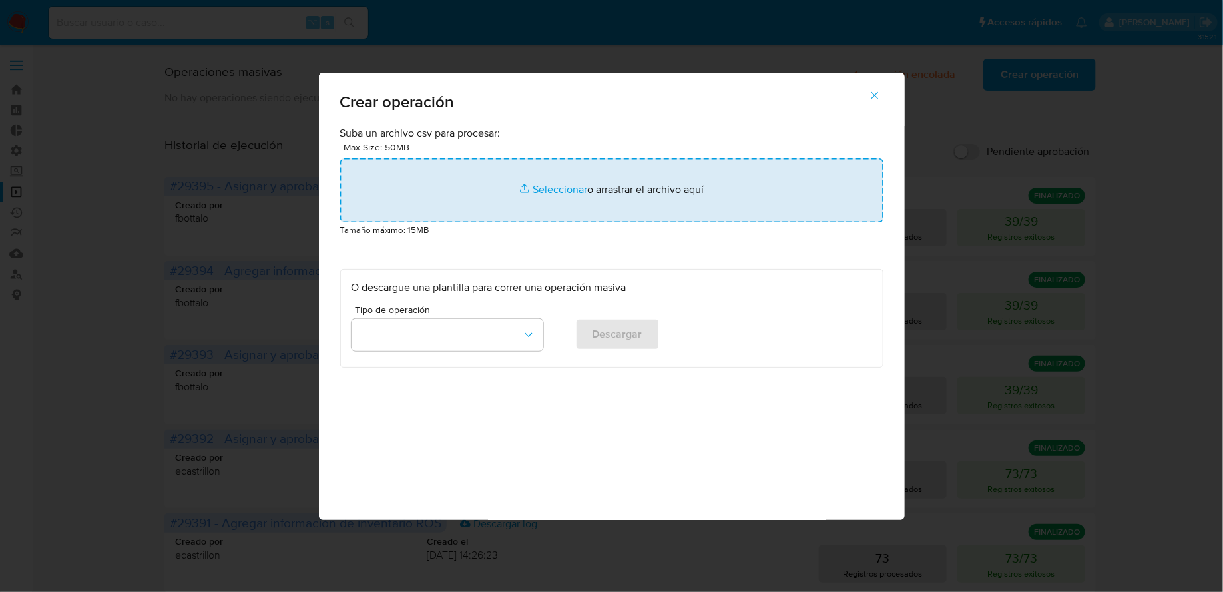
click at [664, 188] on input "file" at bounding box center [611, 190] width 543 height 64
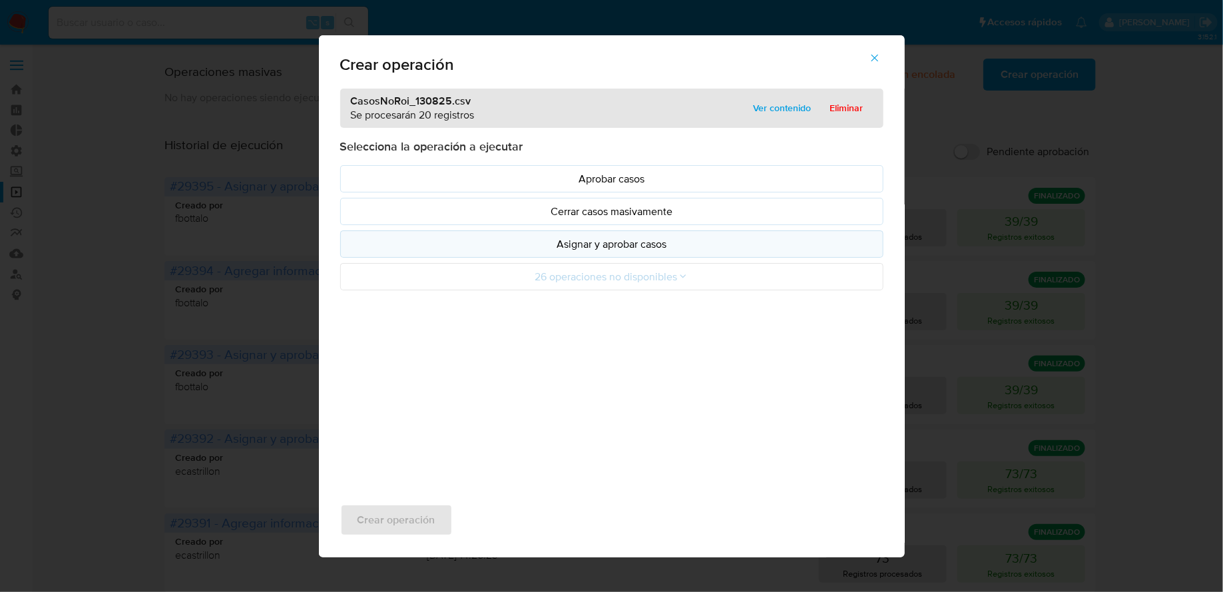
click at [533, 251] on button "Asignar y aprobar casos" at bounding box center [611, 243] width 543 height 27
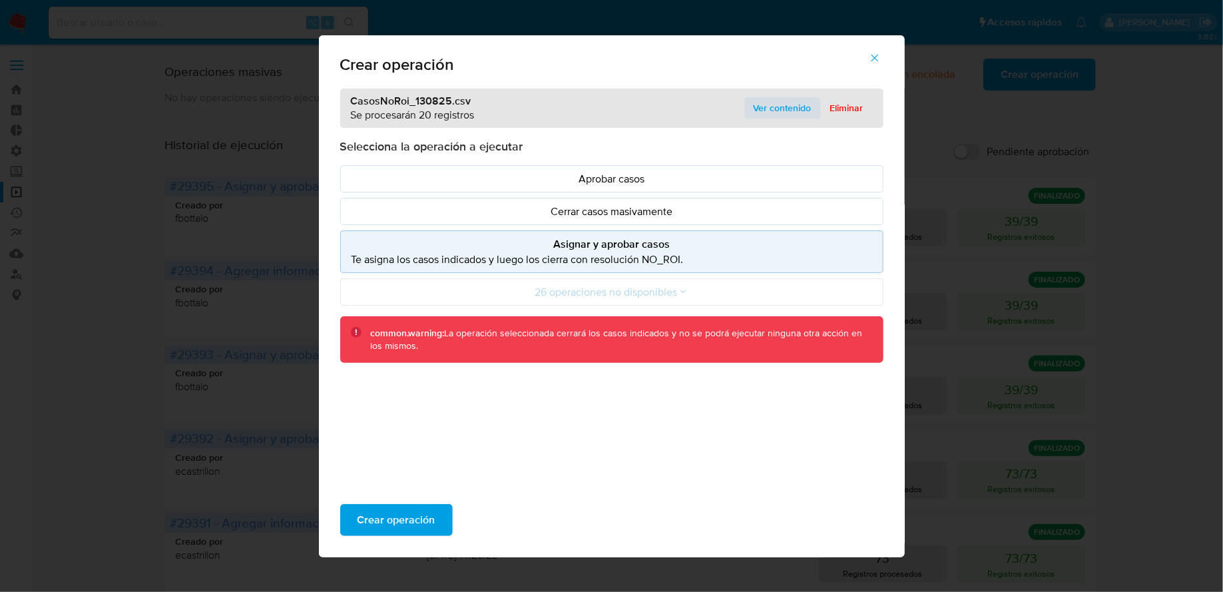
click at [780, 99] on span "Ver contenido" at bounding box center [783, 108] width 58 height 19
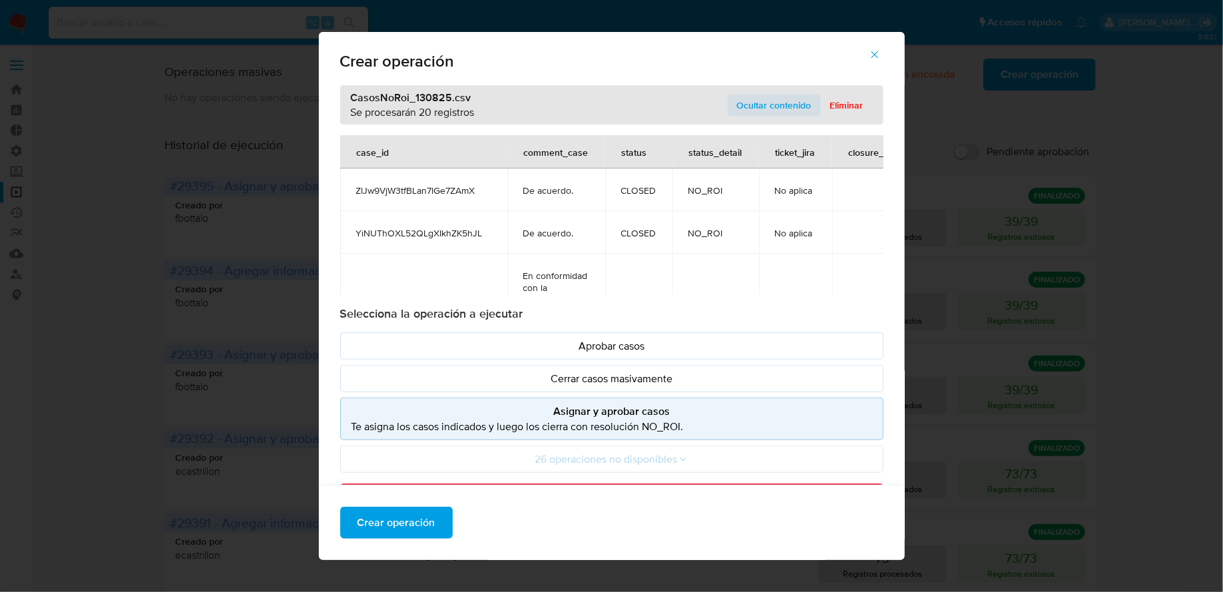
click at [779, 100] on span "Ocultar contenido" at bounding box center [774, 105] width 75 height 19
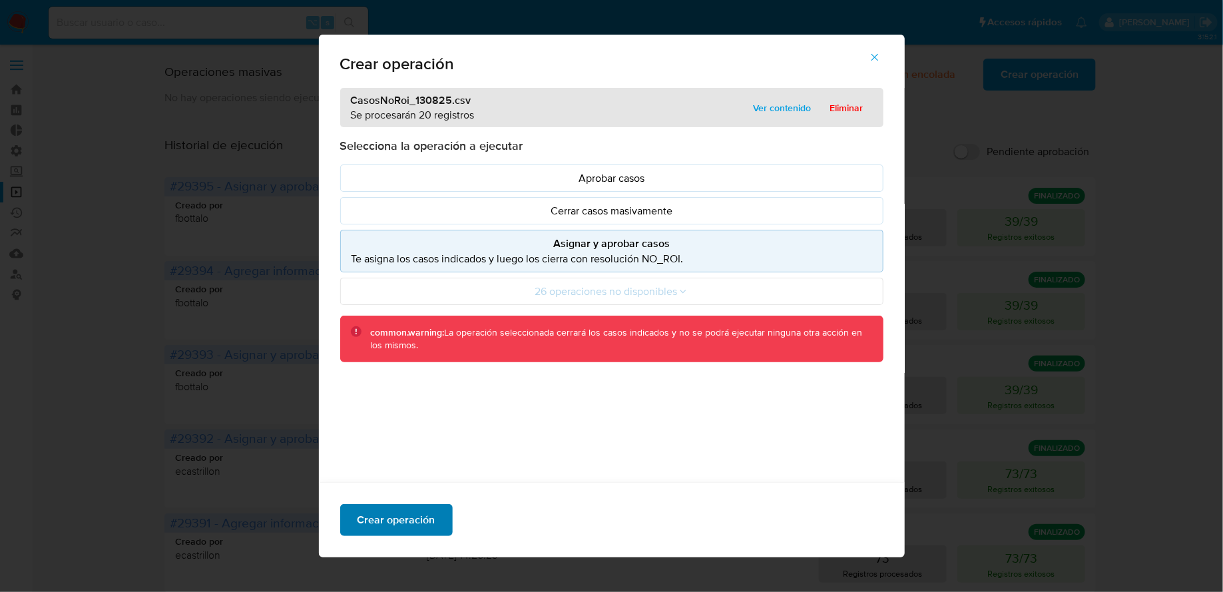
click at [421, 531] on span "Crear operación" at bounding box center [397, 519] width 78 height 29
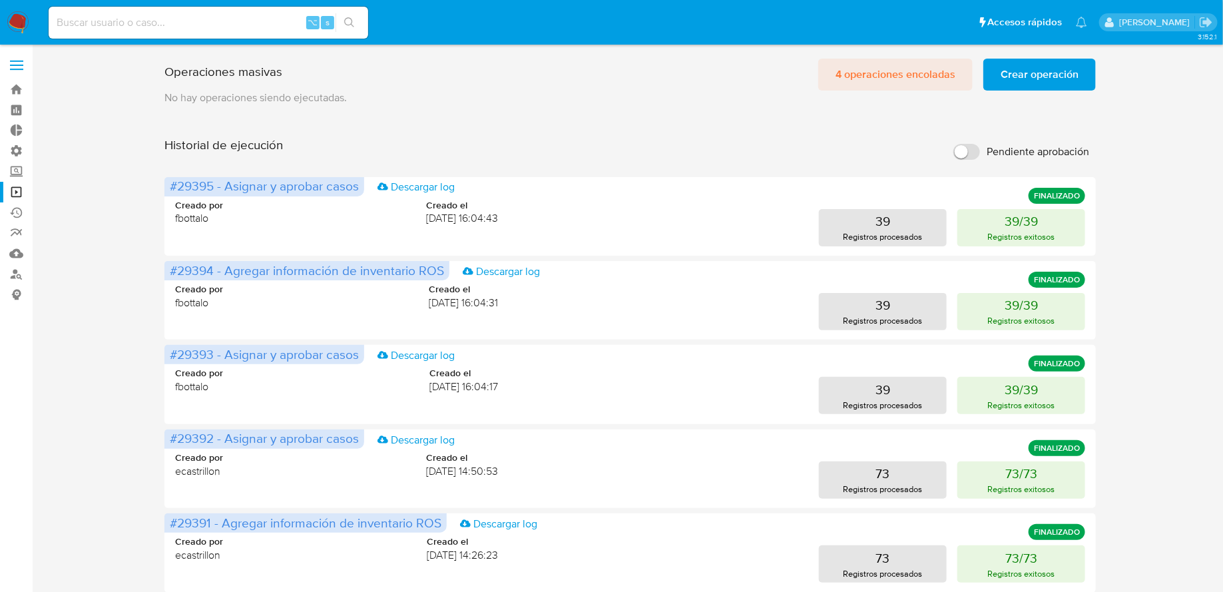
click at [867, 68] on span "4 operaciones encoladas" at bounding box center [896, 74] width 120 height 29
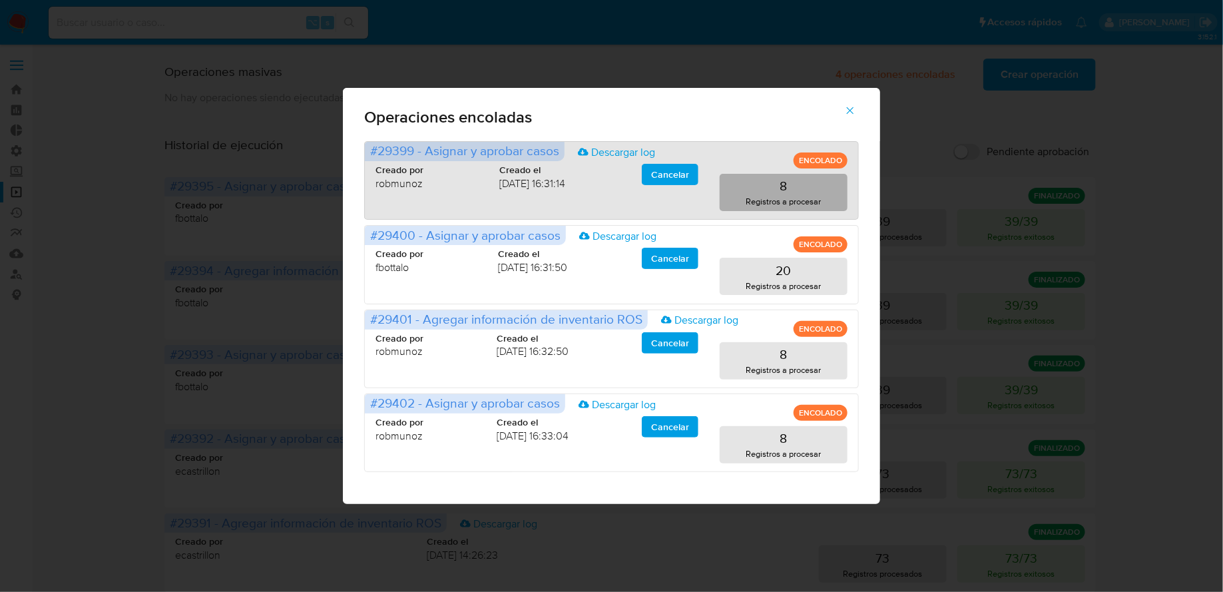
click at [771, 198] on p "Registros a procesar" at bounding box center [783, 201] width 75 height 13
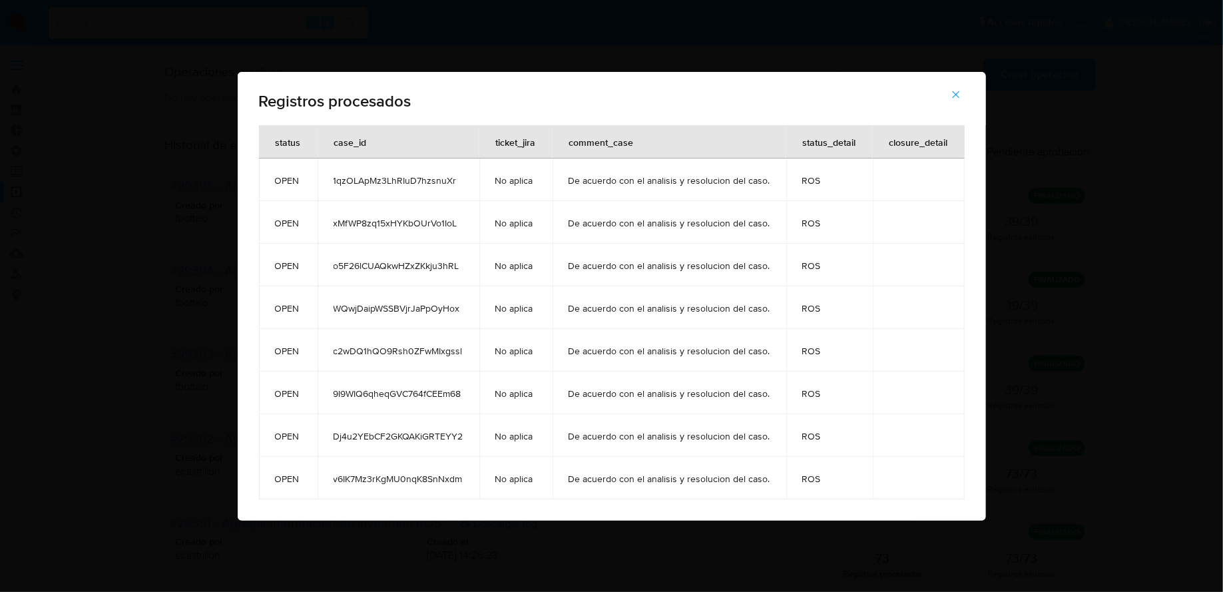
click at [950, 91] on icon "button" at bounding box center [956, 95] width 12 height 12
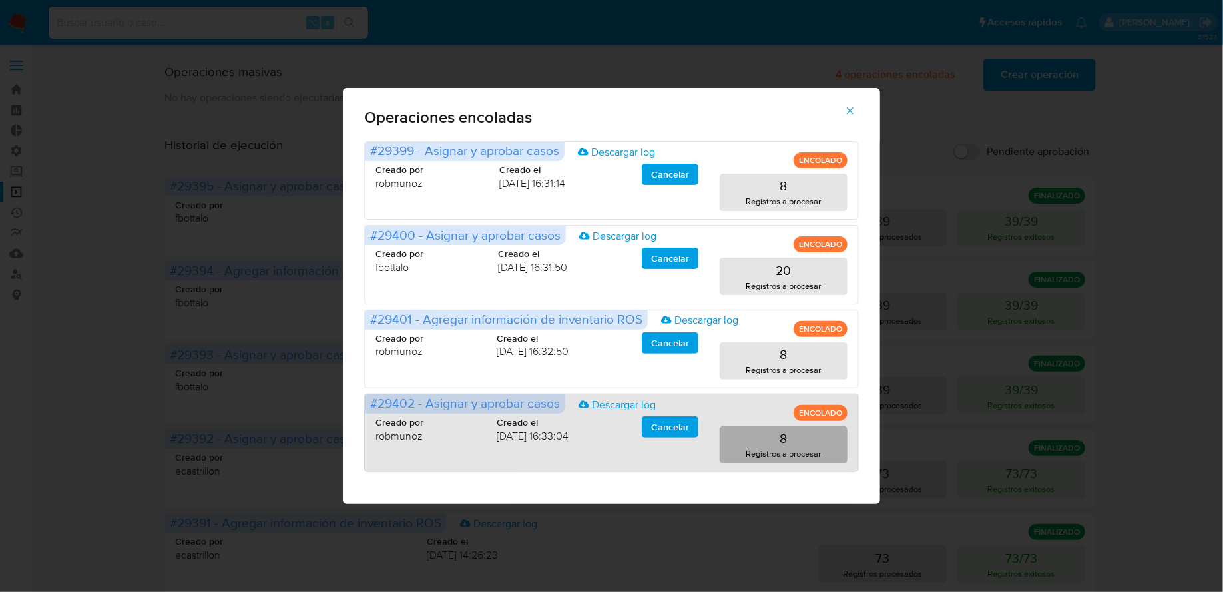
click at [784, 433] on p "8" at bounding box center [783, 438] width 7 height 19
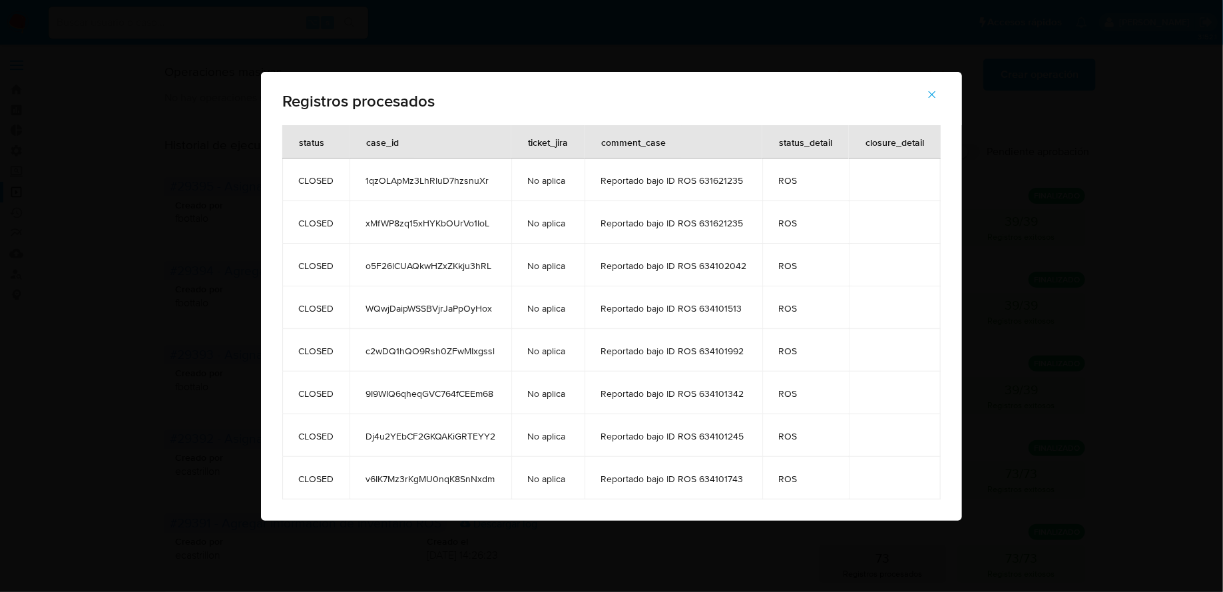
click at [927, 101] on span "button" at bounding box center [932, 94] width 12 height 29
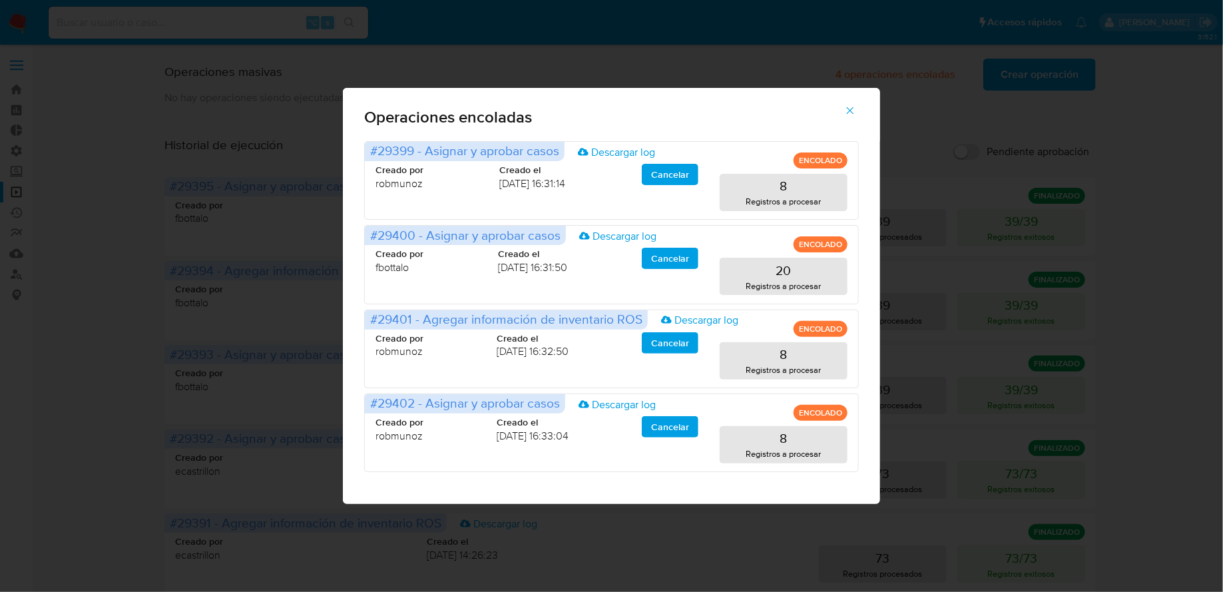
click at [848, 115] on icon "button" at bounding box center [850, 111] width 12 height 12
